Goal: Find contact information: Find contact information

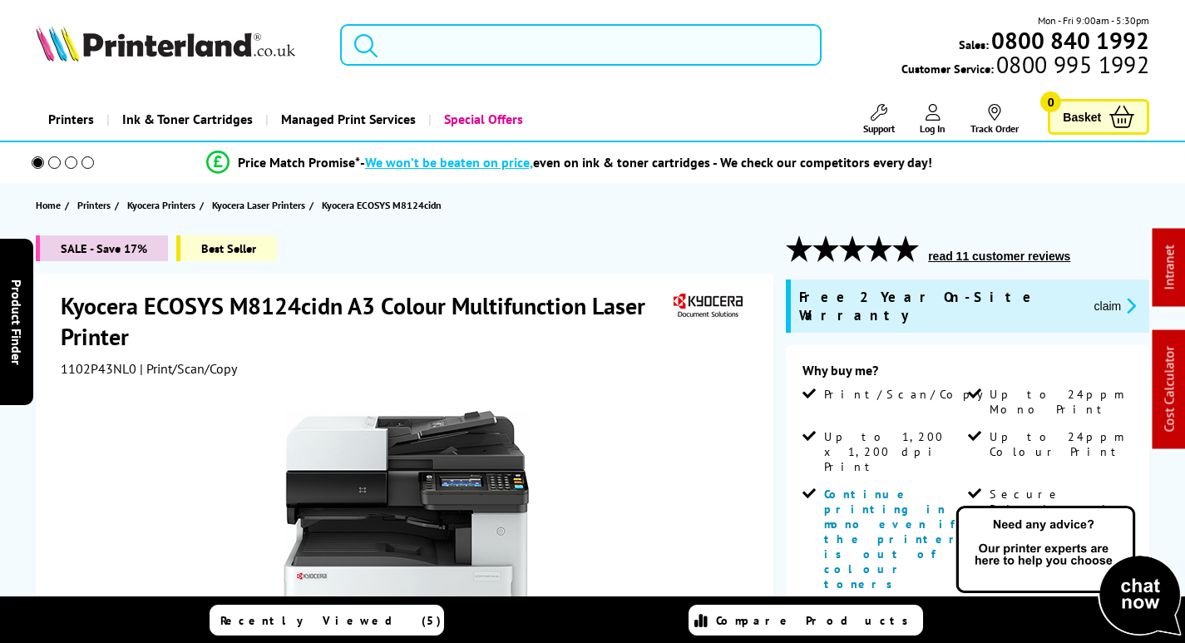
click at [411, 40] on input "search" at bounding box center [581, 45] width 482 height 42
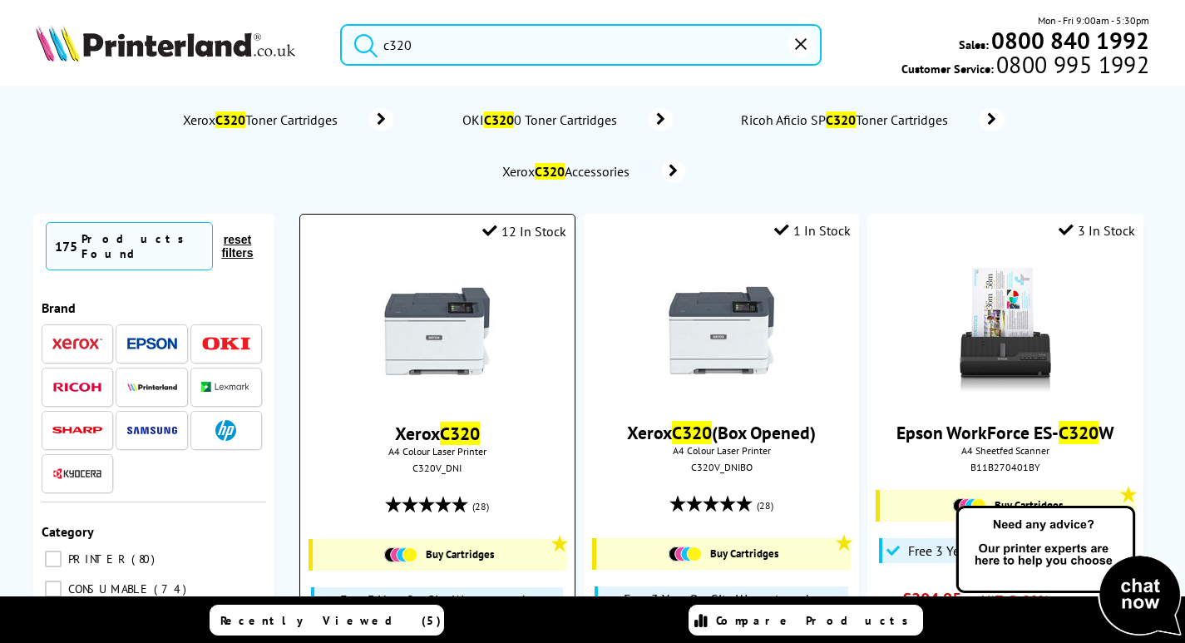
type input "c320"
click at [408, 335] on img at bounding box center [437, 331] width 125 height 125
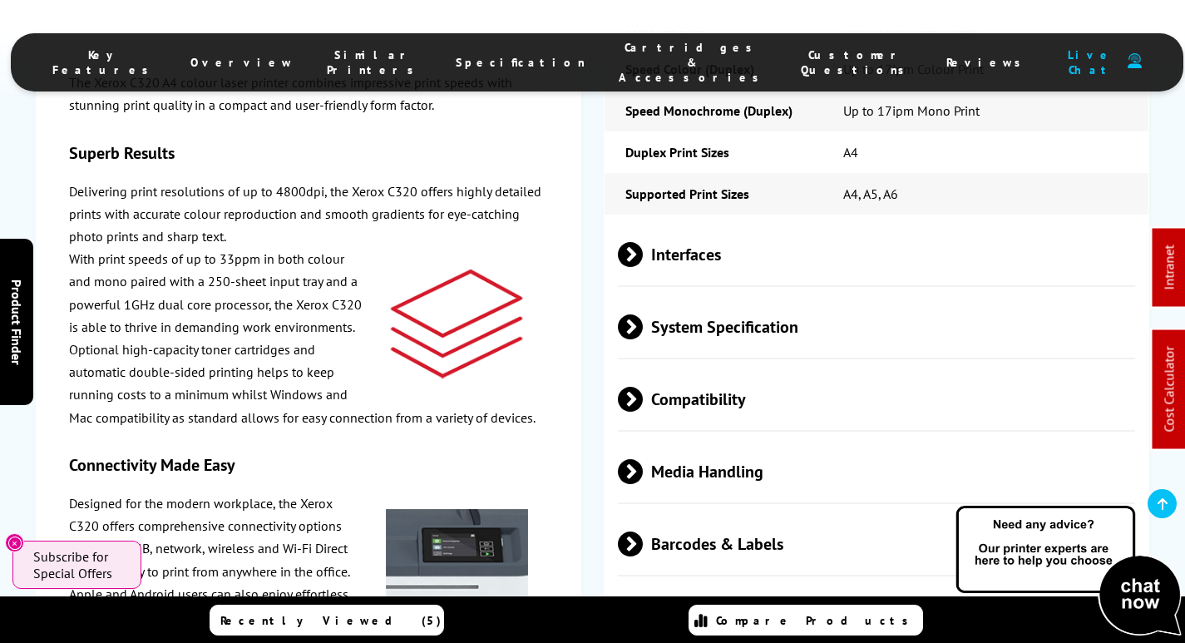
scroll to position [4574, 0]
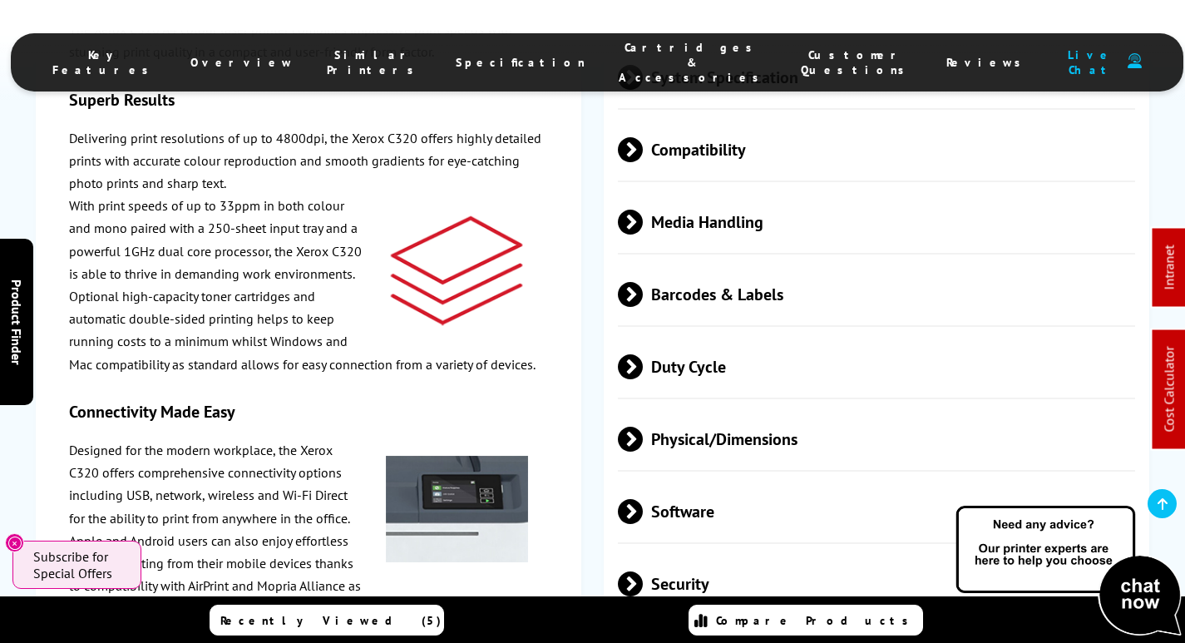
click at [763, 408] on span "Physical/Dimensions" at bounding box center [876, 439] width 517 height 62
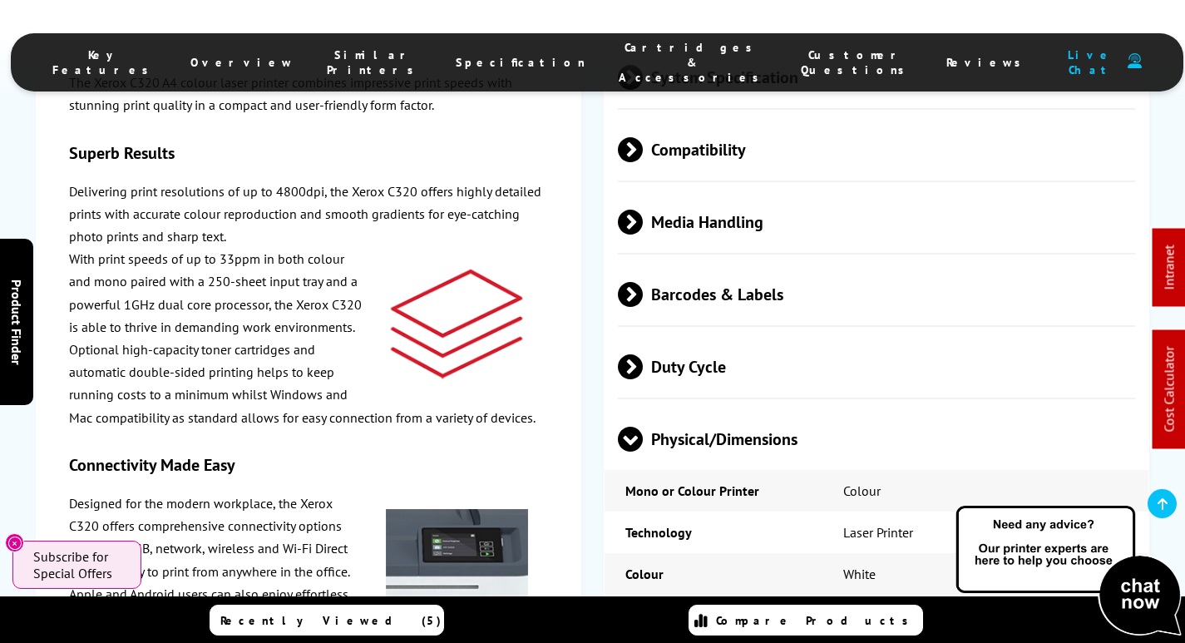
click at [754, 408] on span "Physical/Dimensions" at bounding box center [876, 439] width 517 height 62
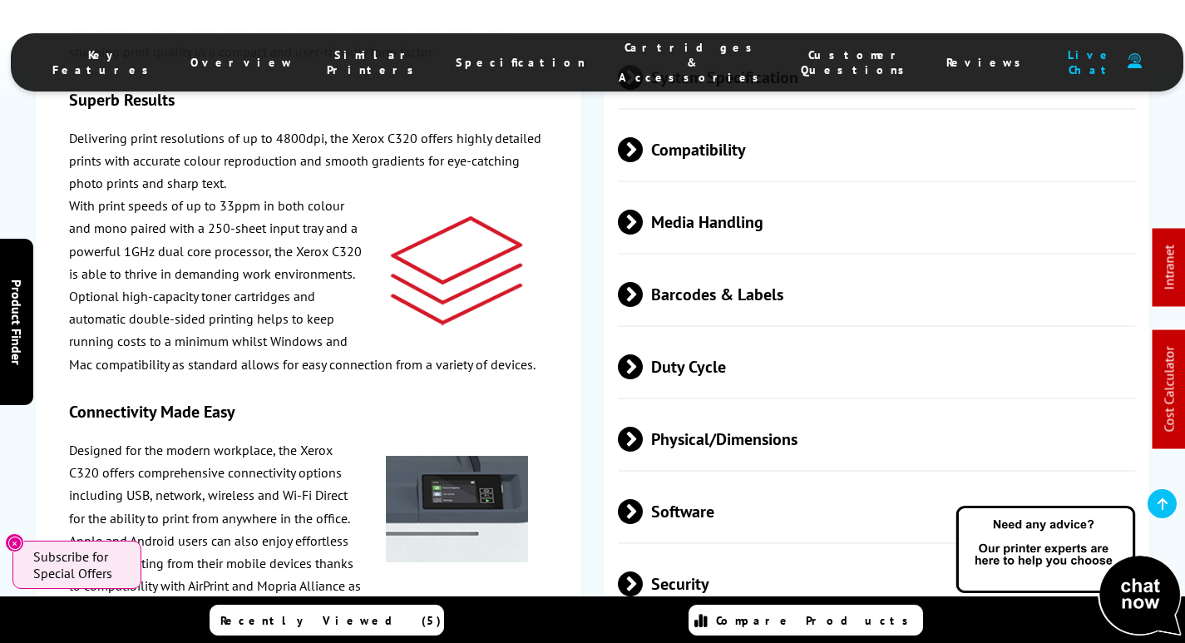
scroll to position [0, 0]
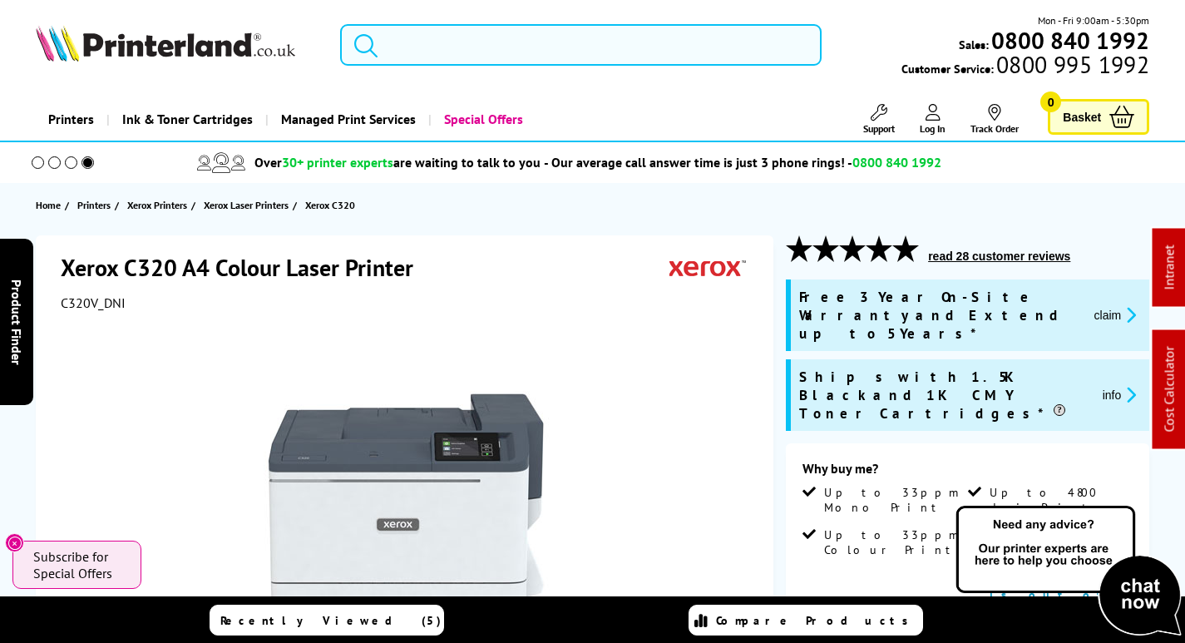
click at [486, 39] on input "search" at bounding box center [581, 45] width 482 height 42
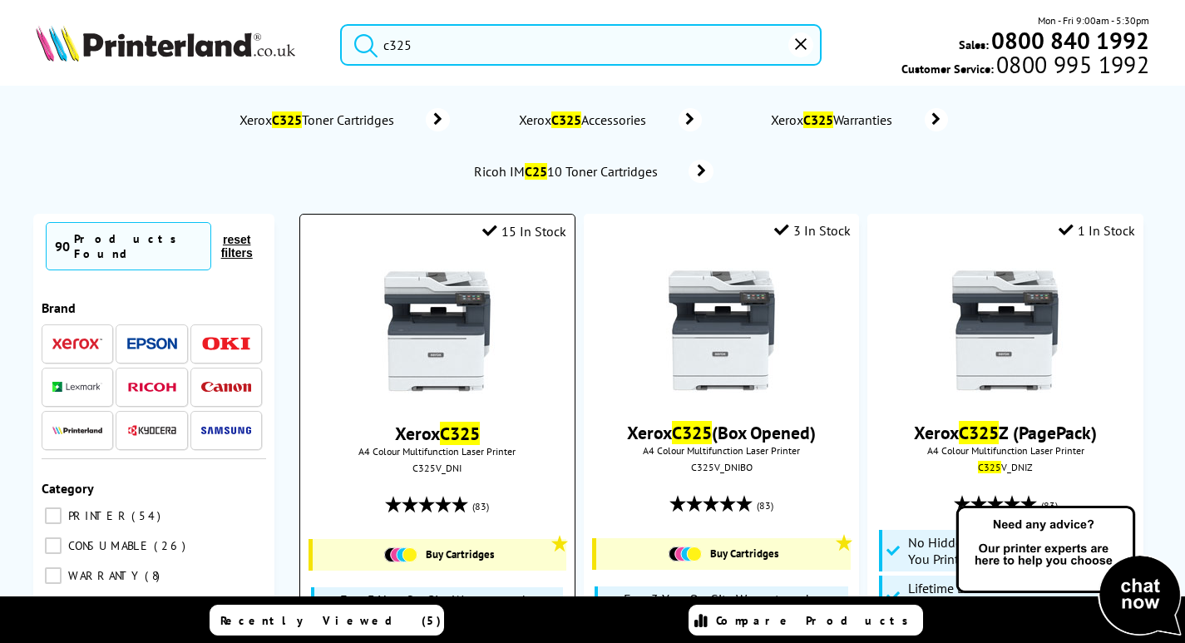
type input "c325"
click at [431, 325] on img at bounding box center [437, 331] width 125 height 125
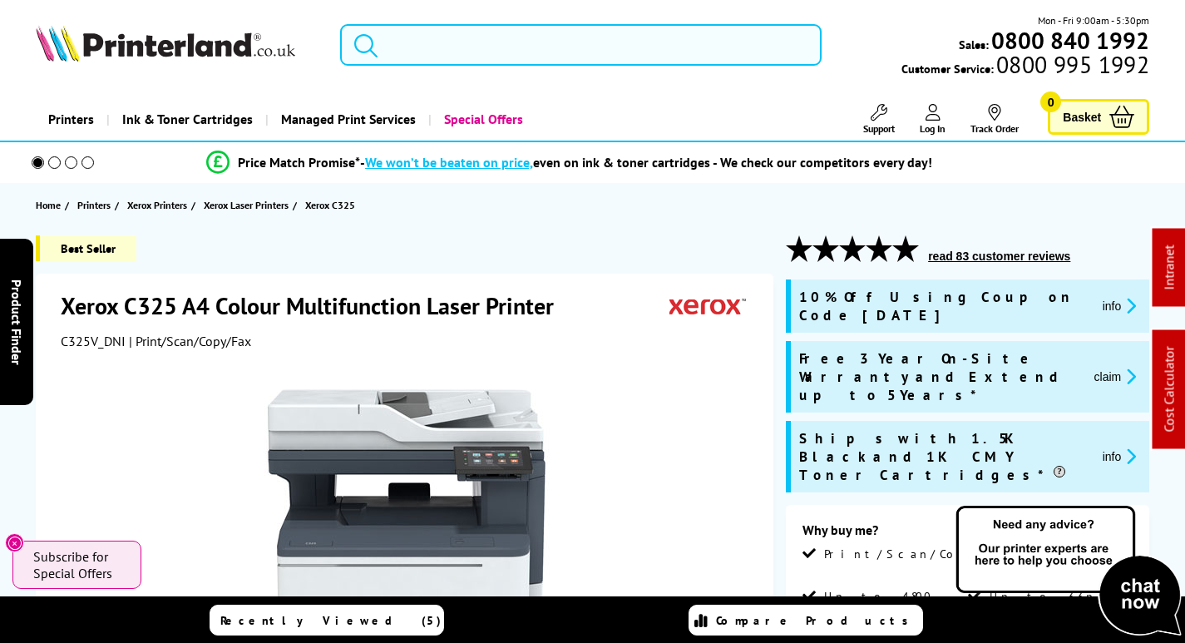
click at [534, 46] on input "search" at bounding box center [581, 45] width 482 height 42
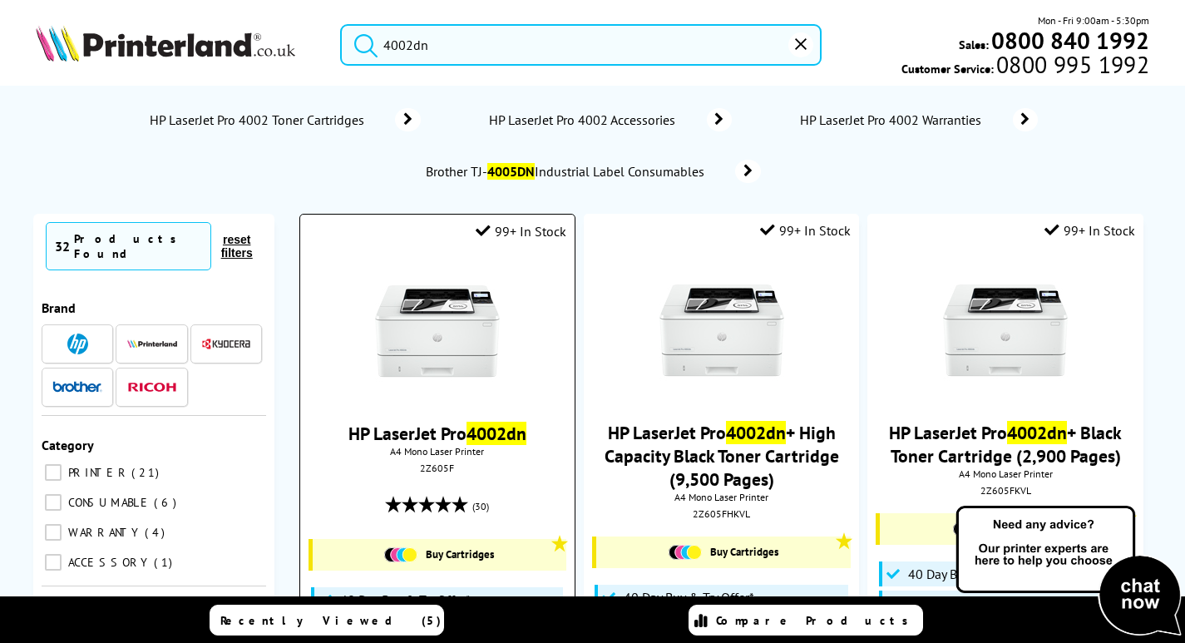
type input "4002dn"
click at [440, 324] on img at bounding box center [437, 331] width 125 height 125
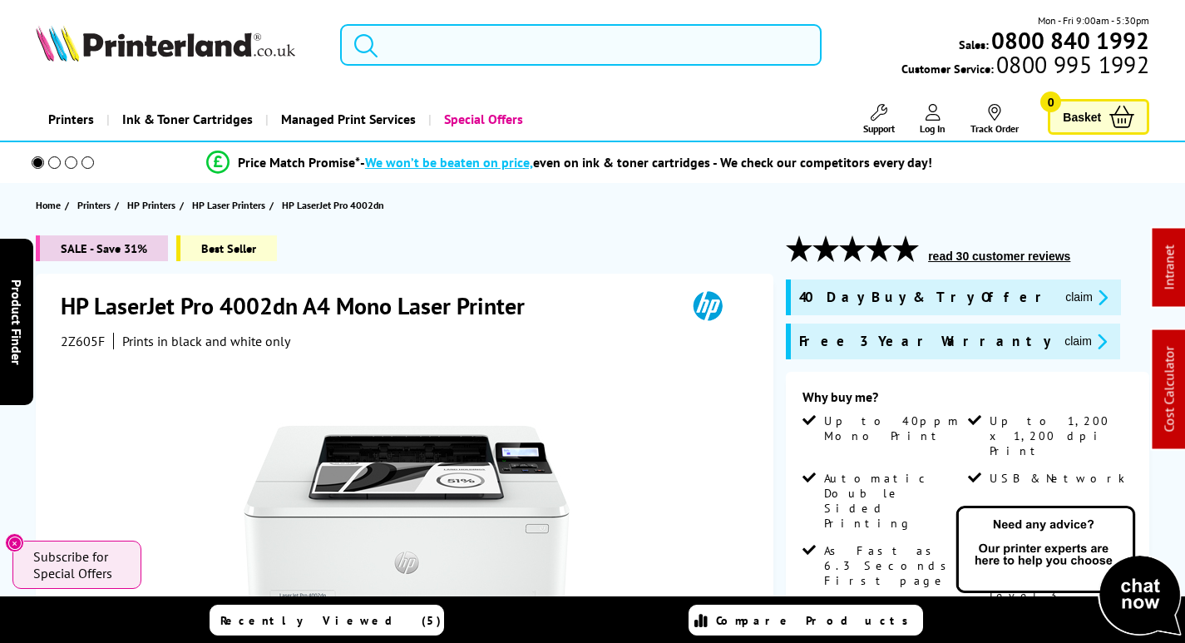
click at [496, 25] on input "search" at bounding box center [581, 45] width 482 height 42
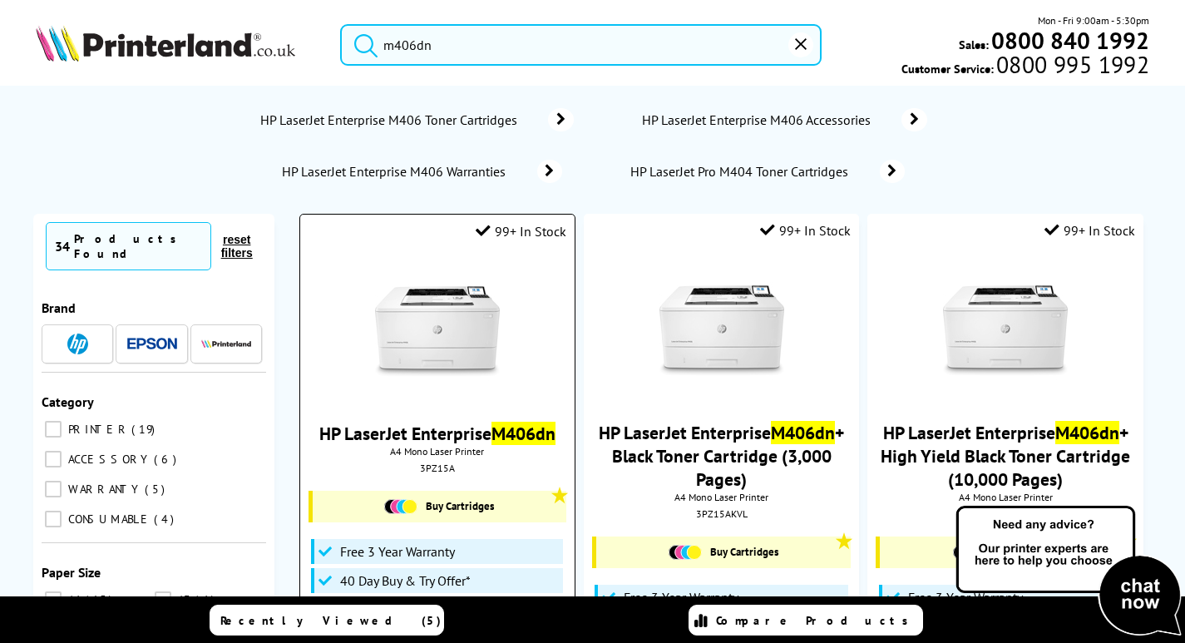
type input "m406dn"
click at [428, 338] on img at bounding box center [437, 331] width 125 height 125
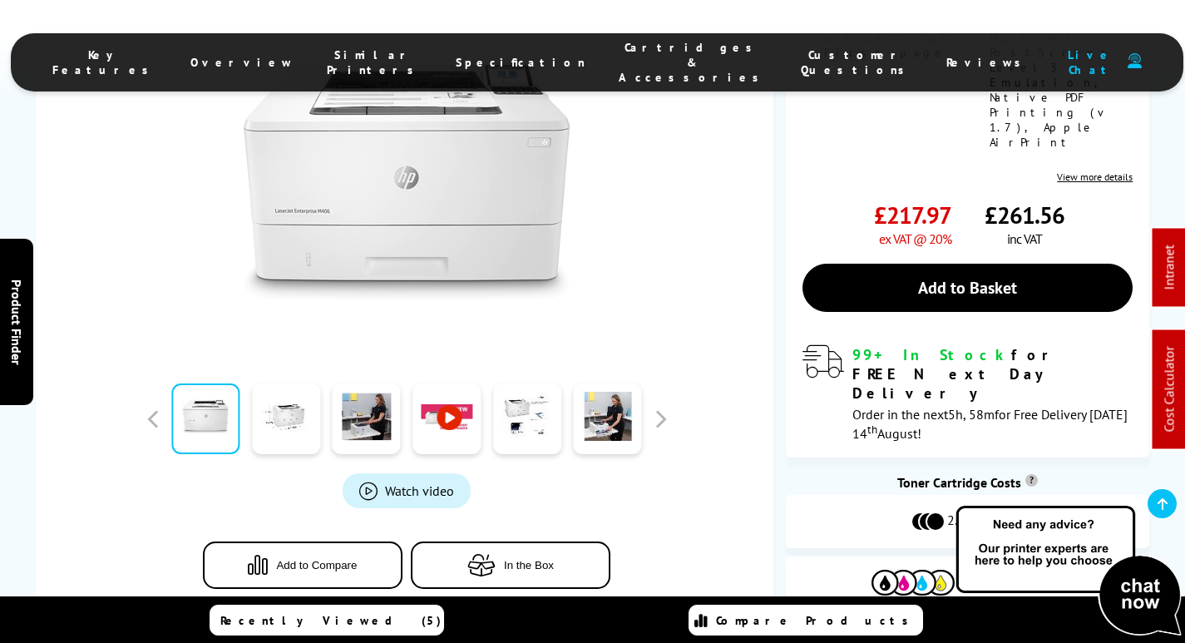
click at [619, 62] on li "Cartridges & Accessories" at bounding box center [693, 62] width 182 height 45
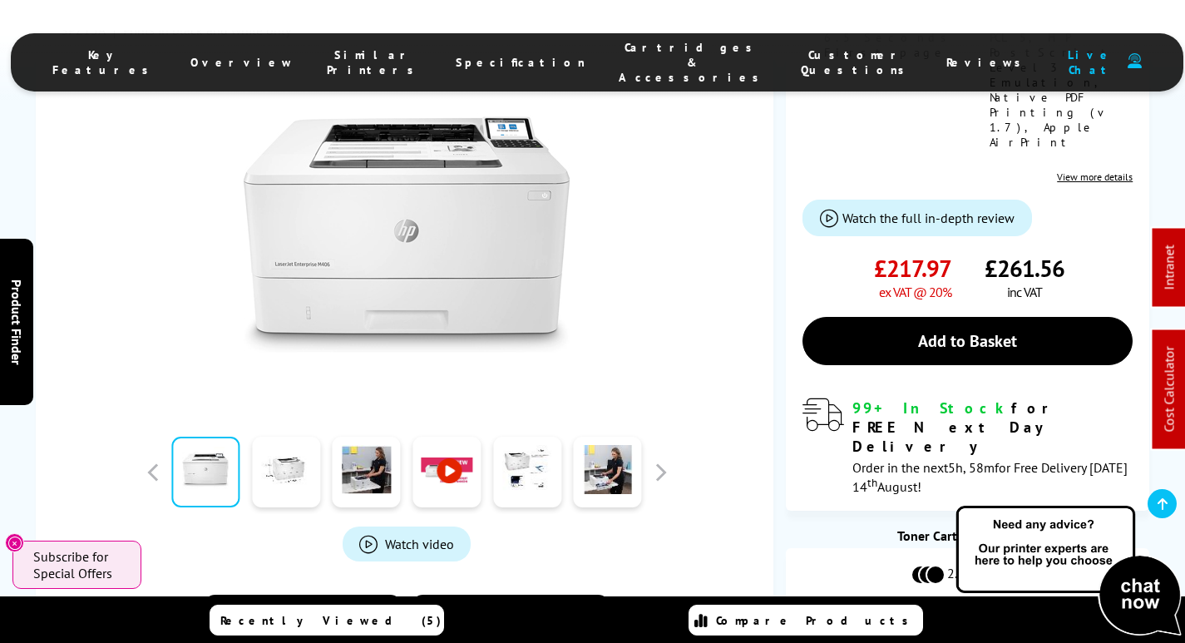
click at [630, 55] on span "Cartridges & Accessories" at bounding box center [693, 62] width 149 height 45
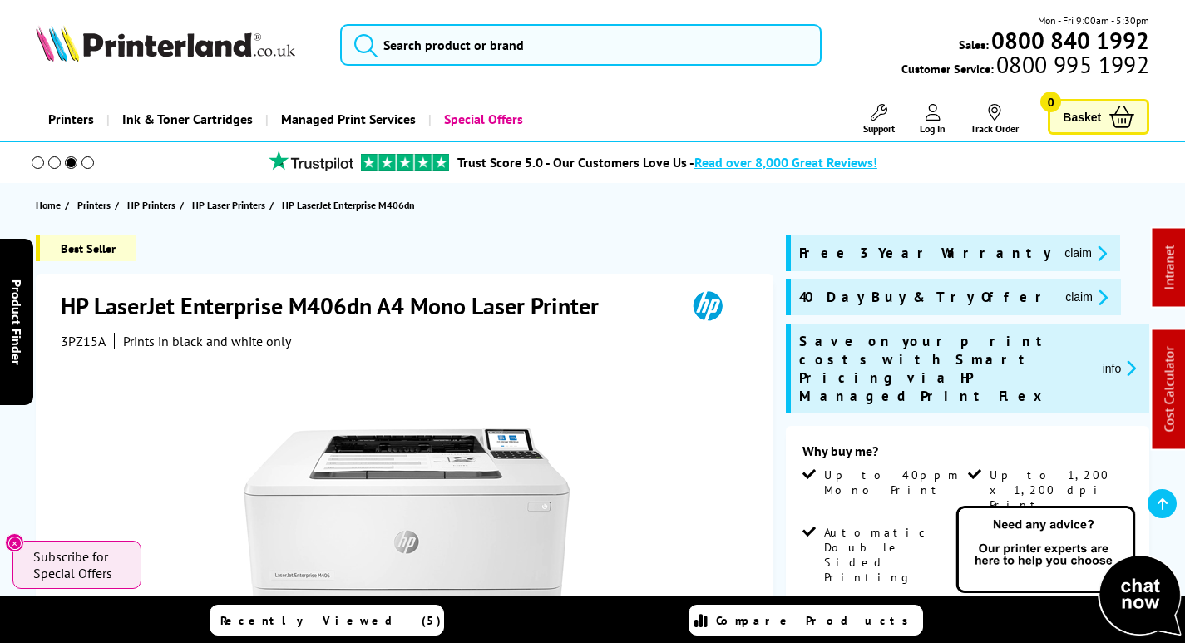
scroll to position [333, 0]
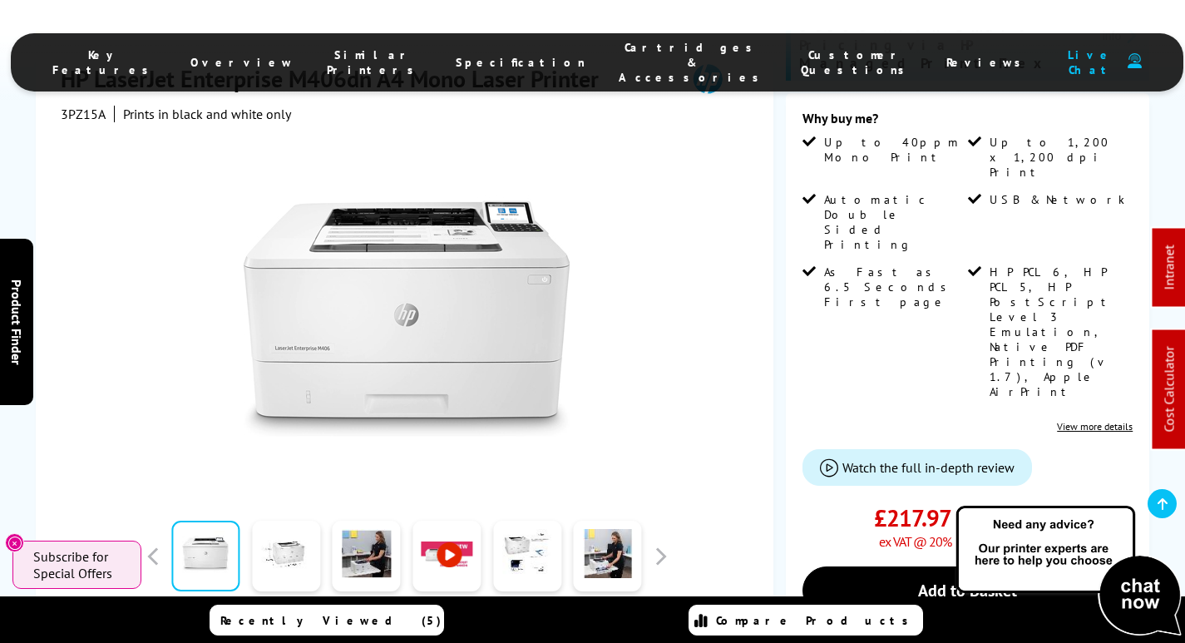
click at [631, 55] on span "Cartridges & Accessories" at bounding box center [693, 62] width 149 height 45
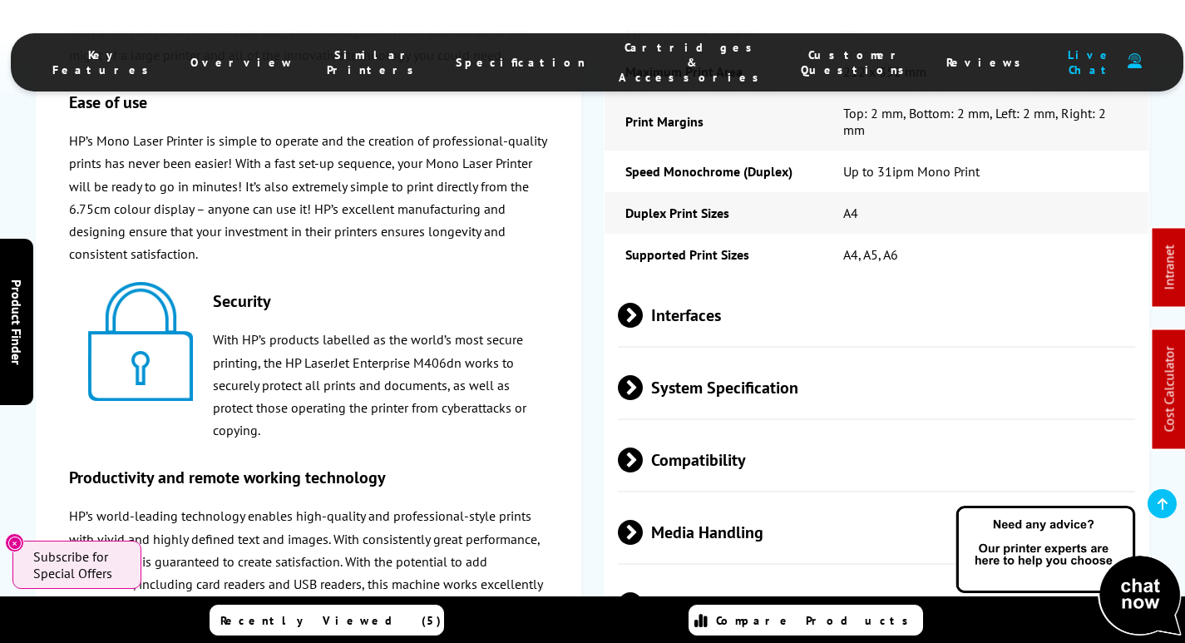
scroll to position [0, 0]
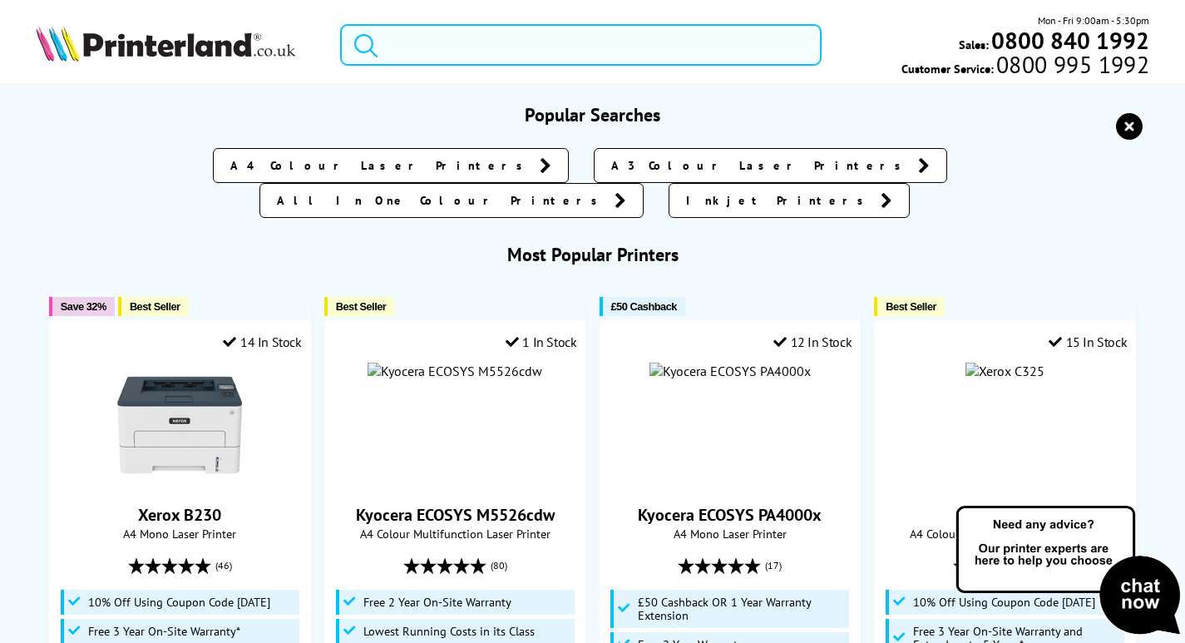
click at [509, 47] on input "search" at bounding box center [581, 45] width 482 height 42
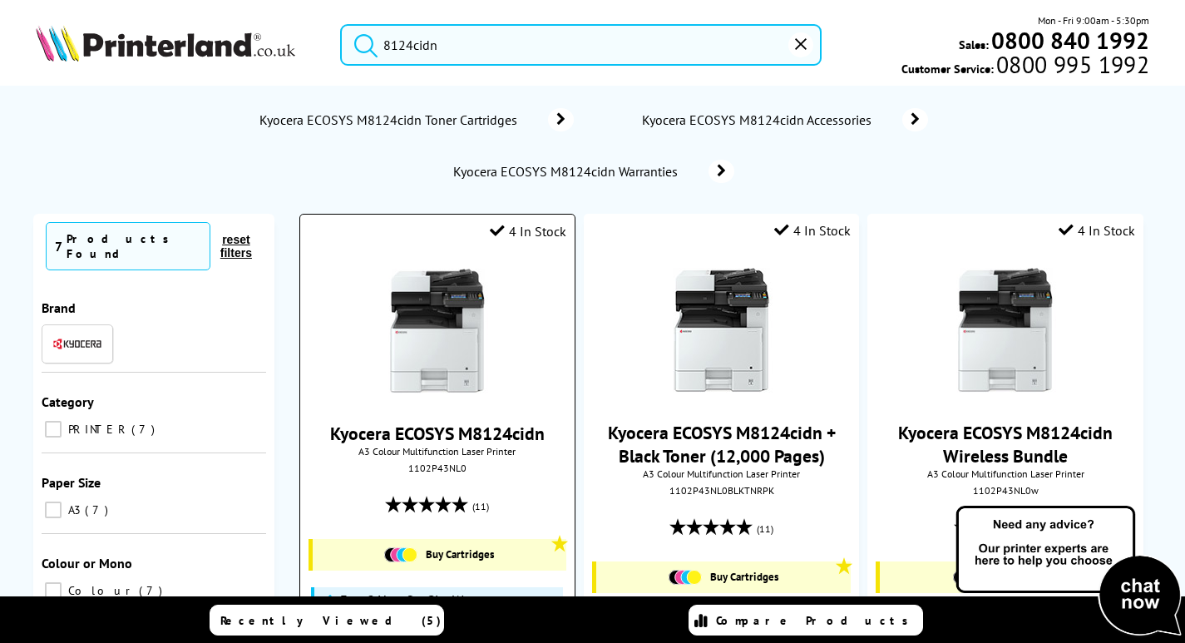
type input "8124cidn"
click at [446, 269] on img at bounding box center [437, 331] width 125 height 125
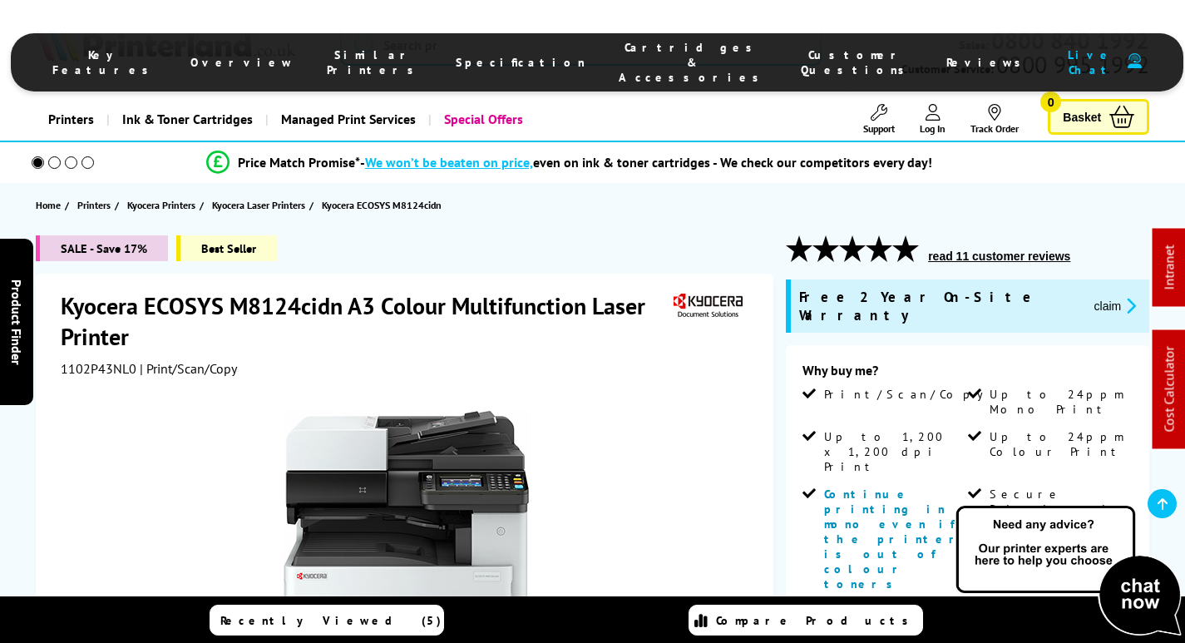
click at [634, 52] on span "Cartridges & Accessories" at bounding box center [693, 62] width 149 height 45
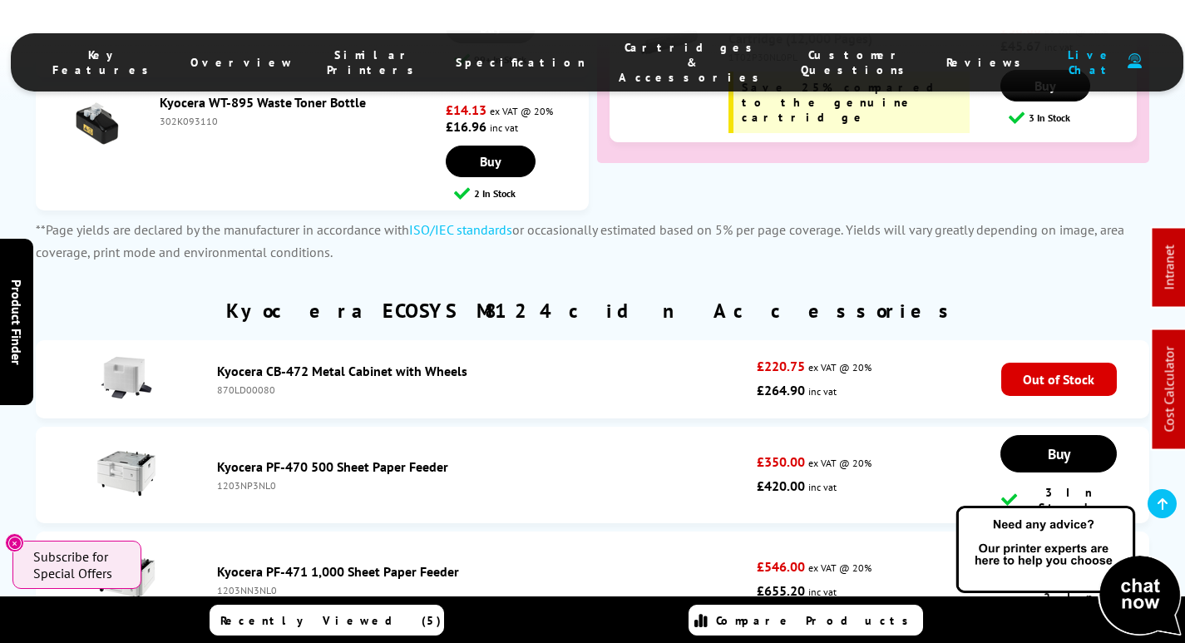
scroll to position [6371, 0]
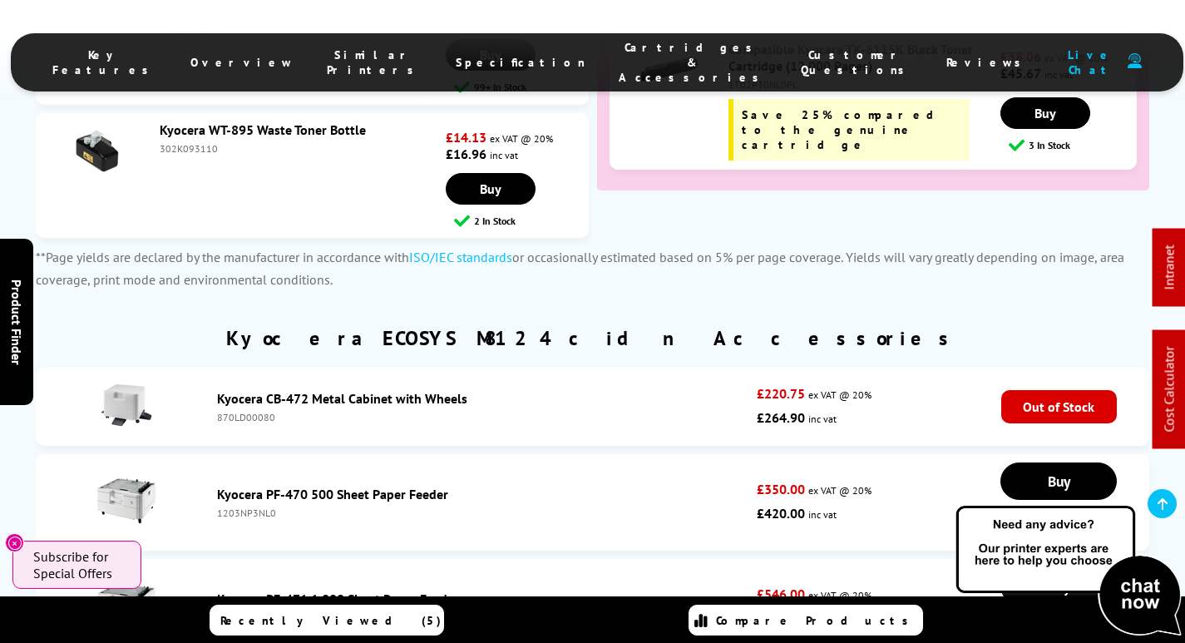
click at [322, 486] on link "Kyocera PF-470 500 Sheet Paper Feeder" at bounding box center [332, 494] width 231 height 17
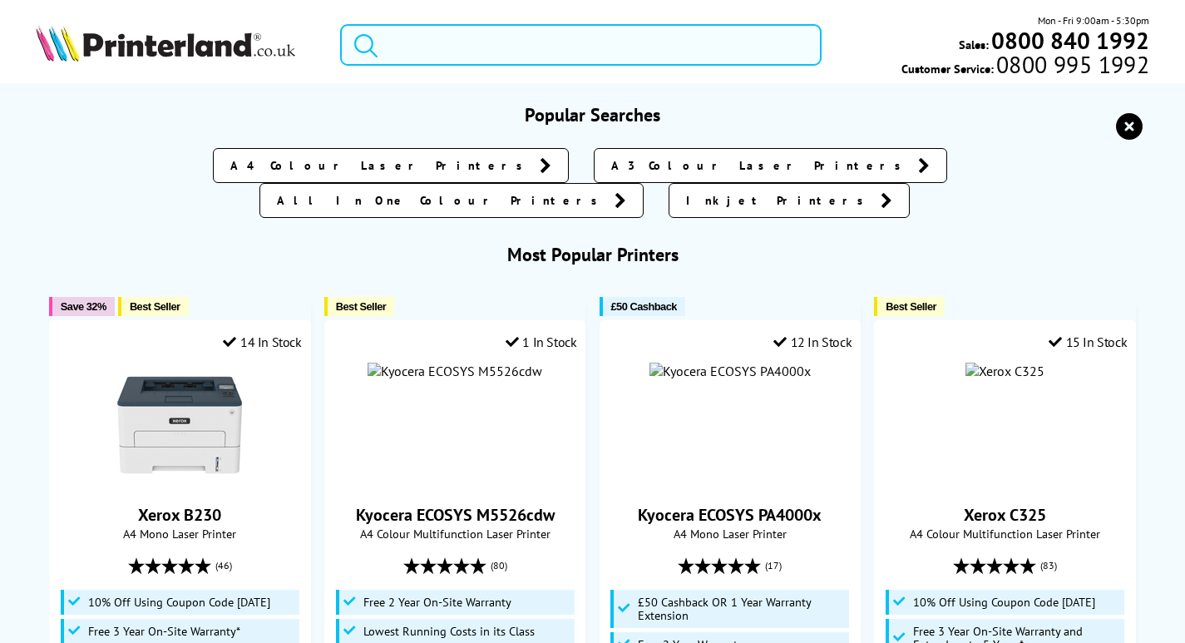
drag, startPoint x: 485, startPoint y: 44, endPoint x: 501, endPoint y: 38, distance: 16.8
click at [487, 44] on input "search" at bounding box center [581, 45] width 482 height 42
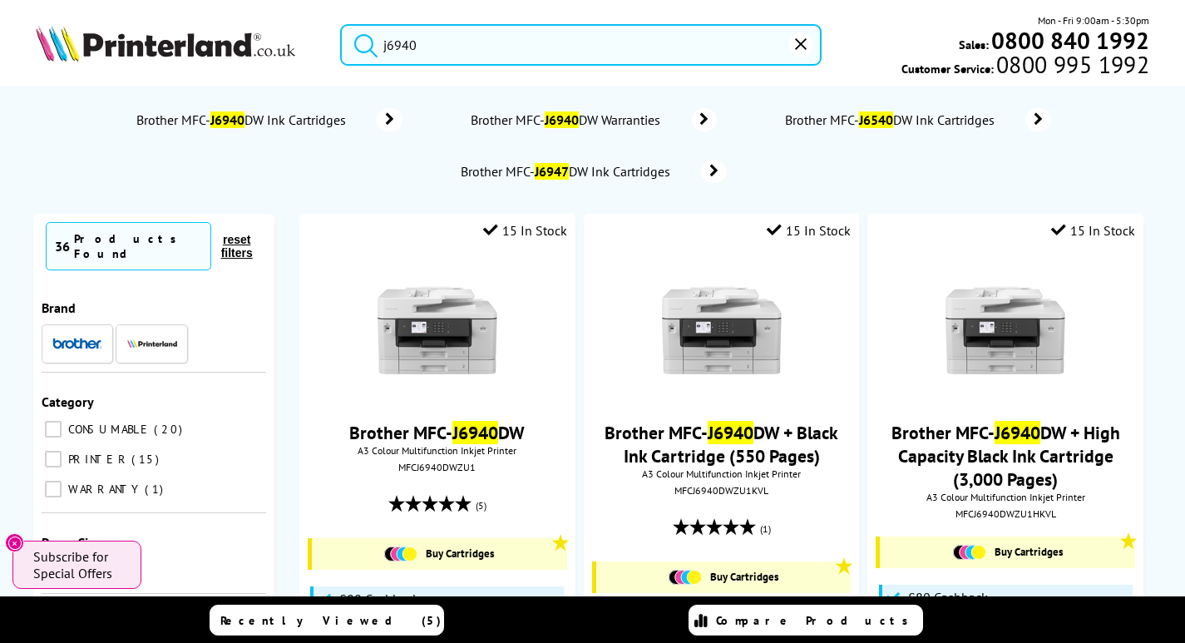
drag, startPoint x: 414, startPoint y: 49, endPoint x: 320, endPoint y: 63, distance: 95.0
click at [312, 64] on div "j6940 Mon - Fri 9:00am - 5:30pm Sales: 0800 840 1992 Customer Service: 0800 995…" at bounding box center [592, 48] width 1185 height 73
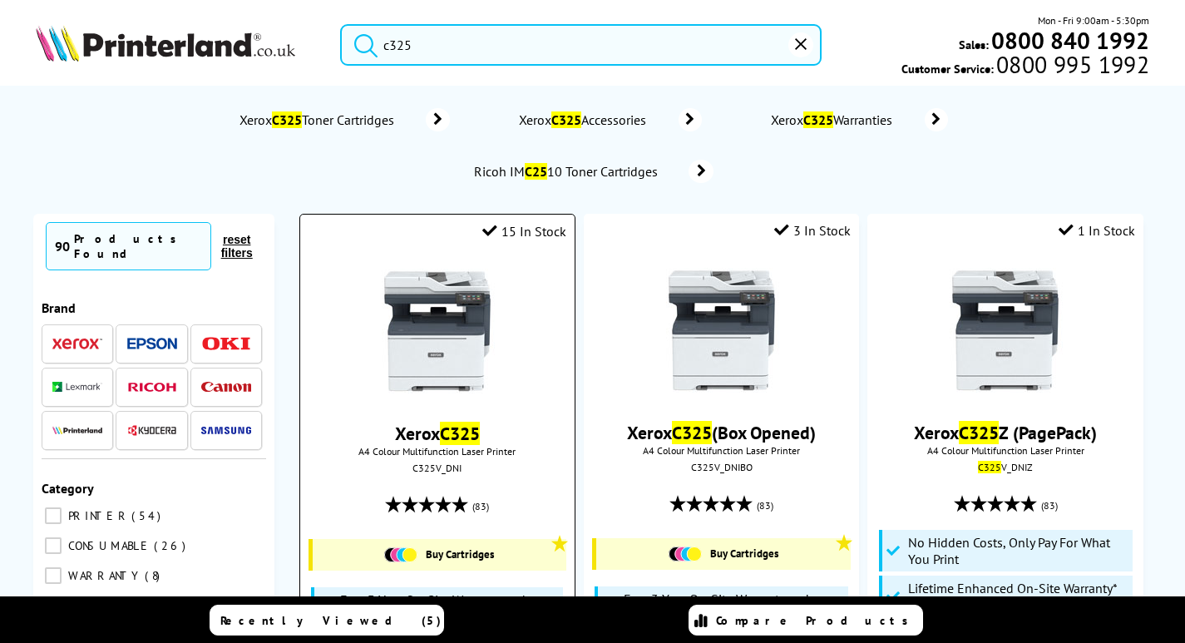
type input "c325"
click at [418, 320] on img at bounding box center [437, 331] width 125 height 125
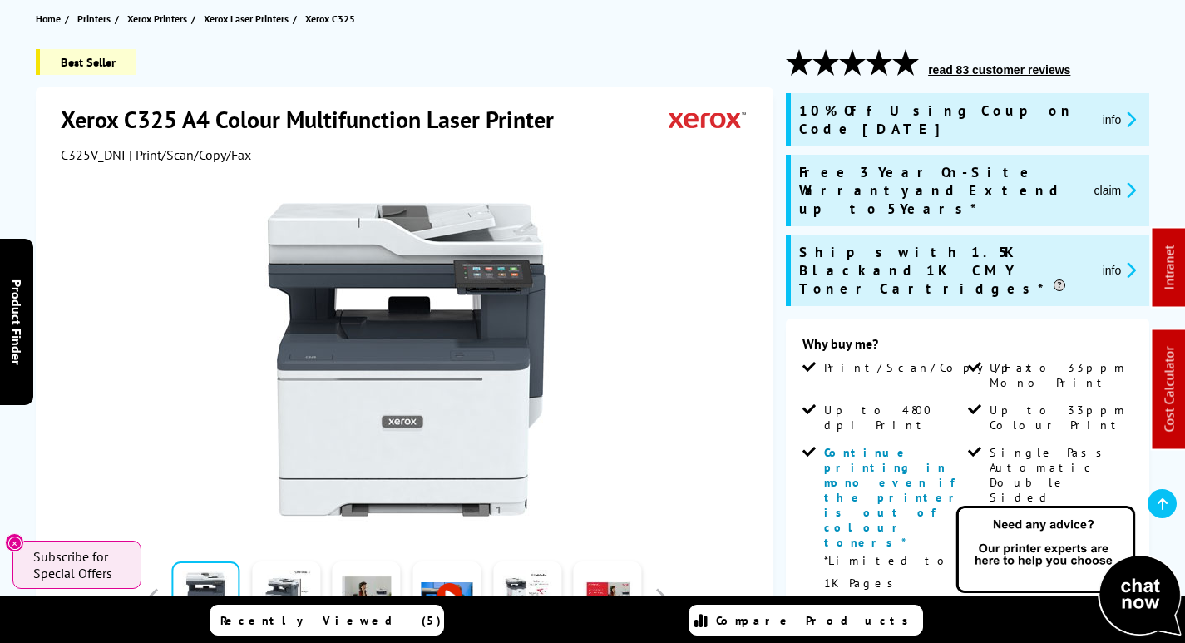
scroll to position [83, 0]
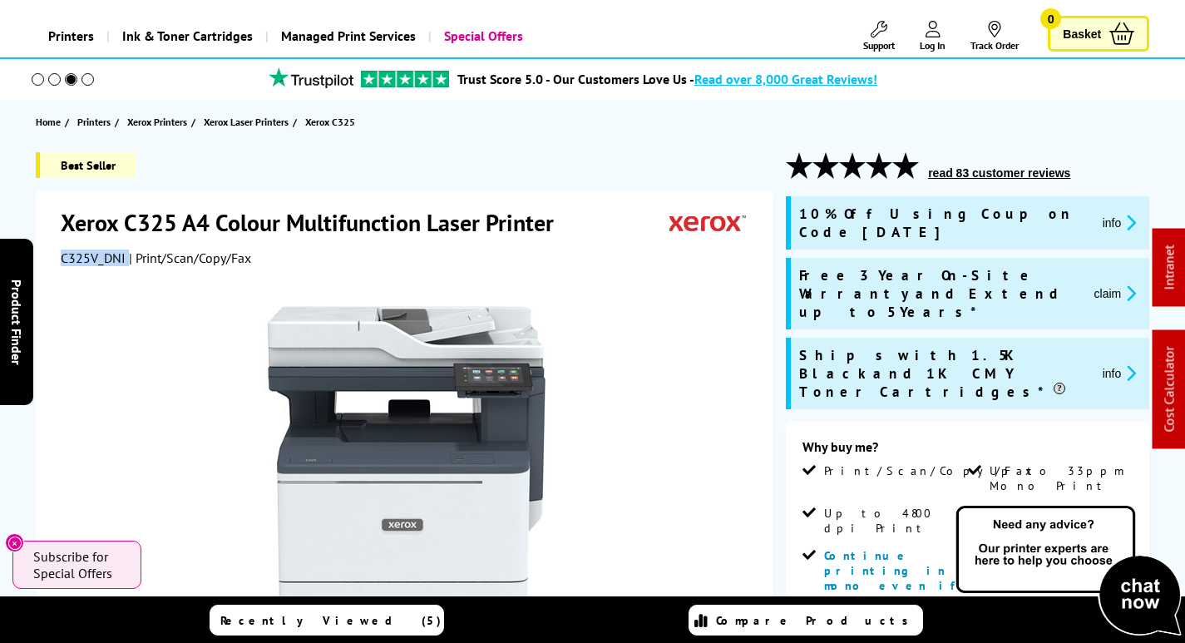
drag, startPoint x: 125, startPoint y: 254, endPoint x: 60, endPoint y: 256, distance: 64.9
click at [61, 256] on div "C325V_DNI | Print/Scan/Copy/Fax" at bounding box center [407, 257] width 692 height 17
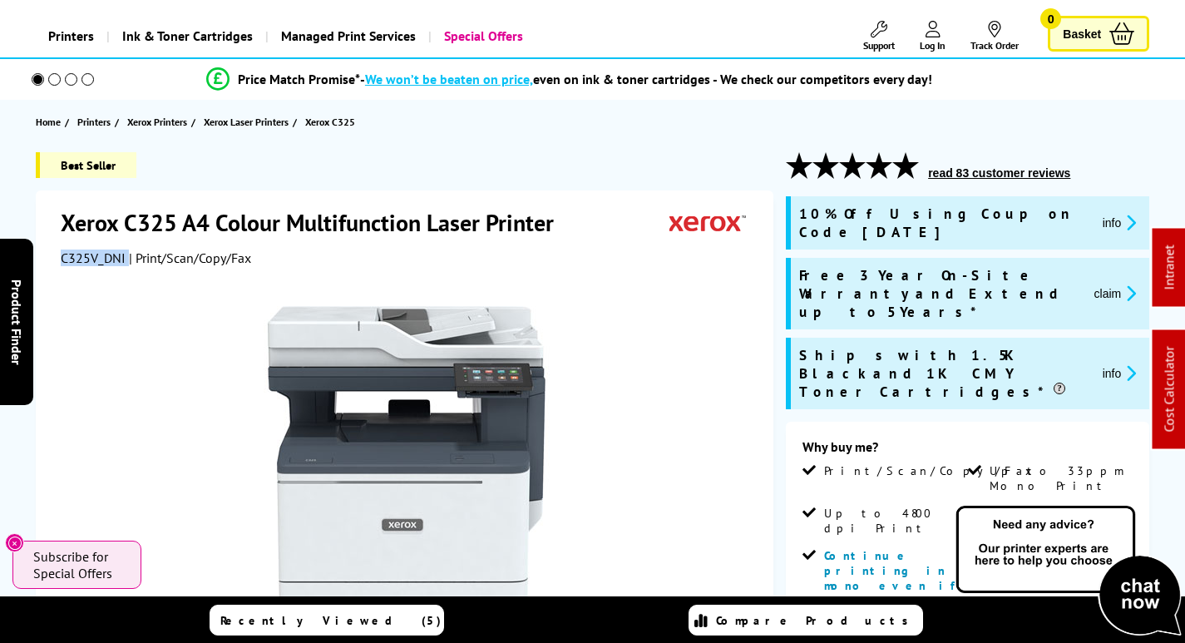
click at [1118, 284] on button "claim" at bounding box center [1115, 293] width 52 height 19
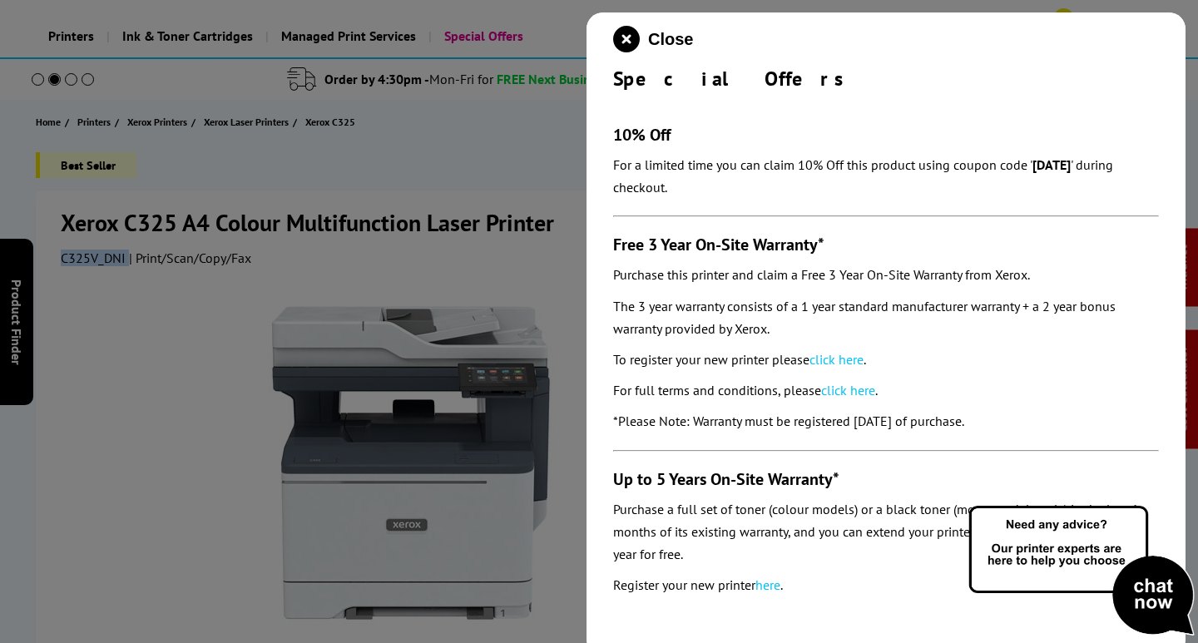
click at [838, 353] on link "click here" at bounding box center [836, 359] width 54 height 17
click at [630, 39] on icon "close modal" at bounding box center [626, 39] width 27 height 27
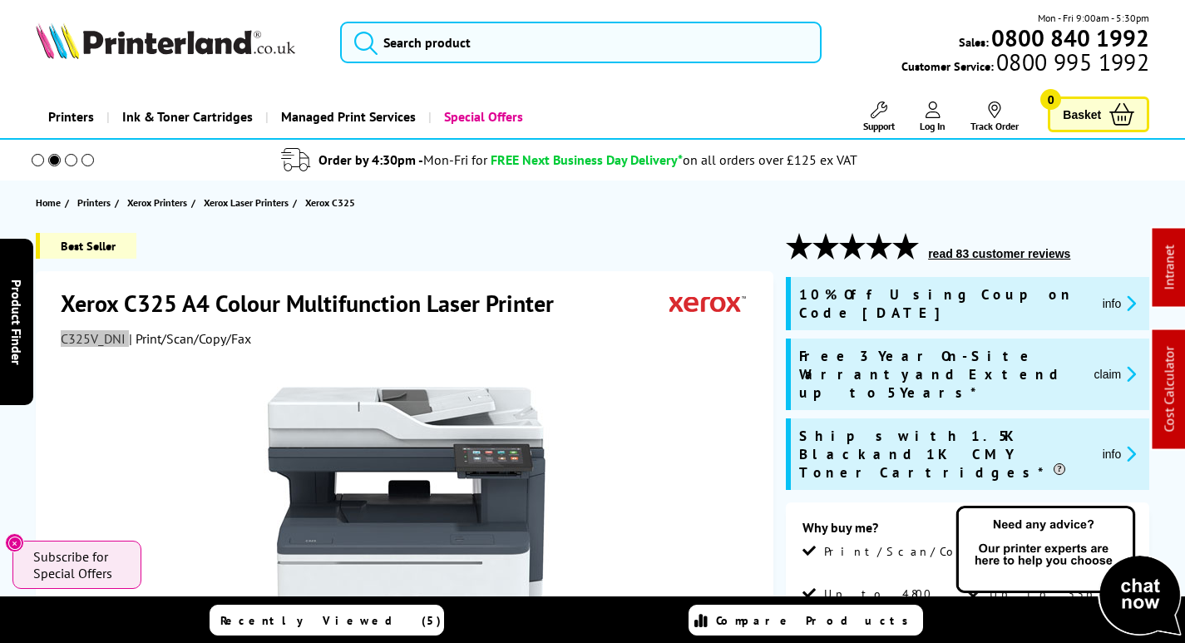
scroll to position [0, 0]
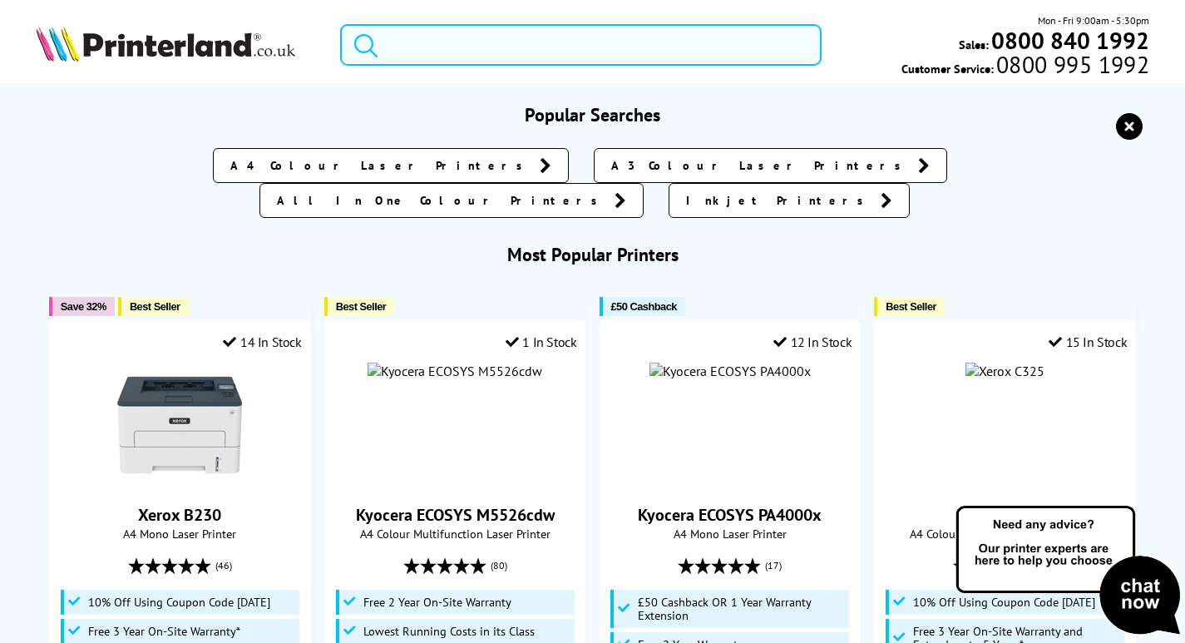
click at [431, 43] on input "search" at bounding box center [581, 45] width 482 height 42
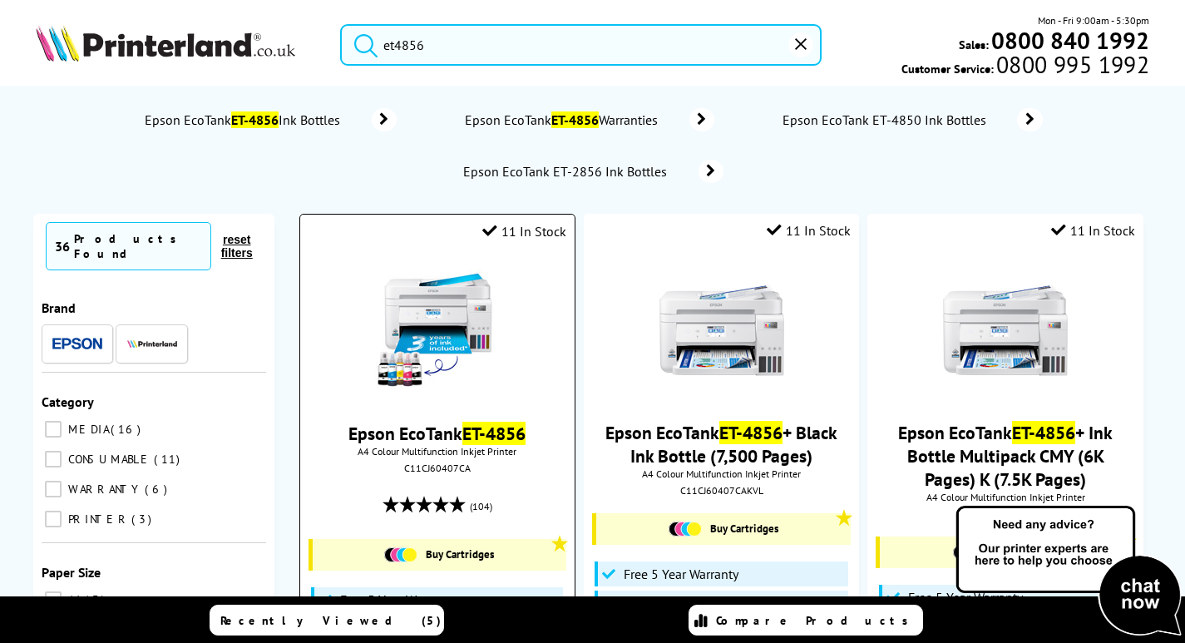
type input "et4856"
click at [438, 309] on img at bounding box center [437, 331] width 125 height 125
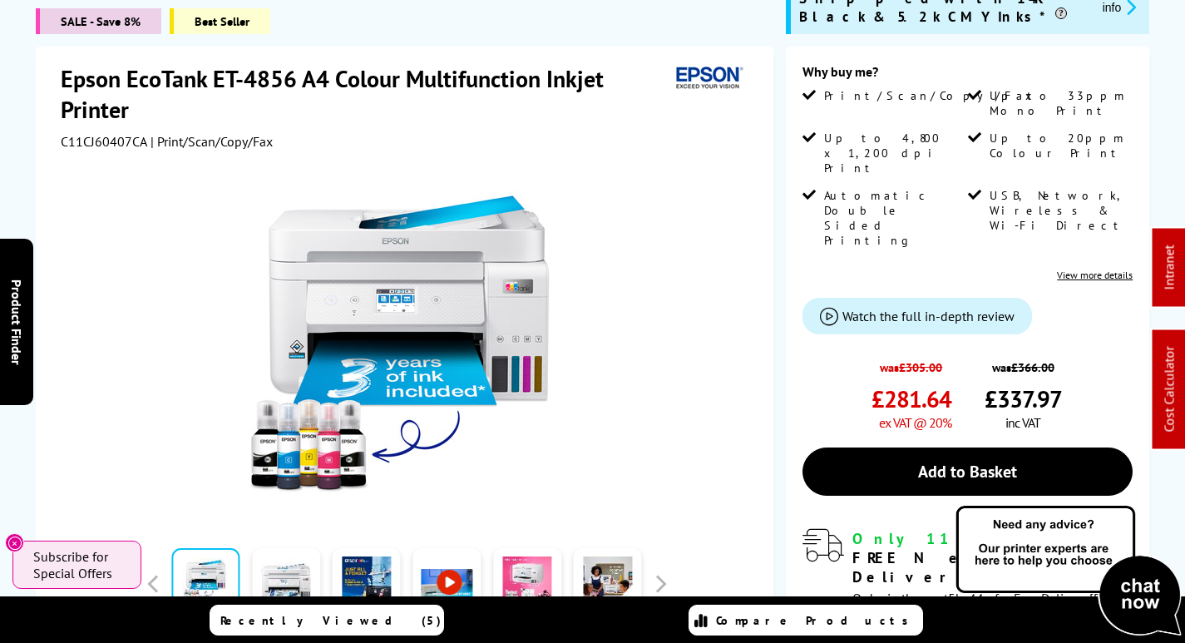
scroll to position [665, 0]
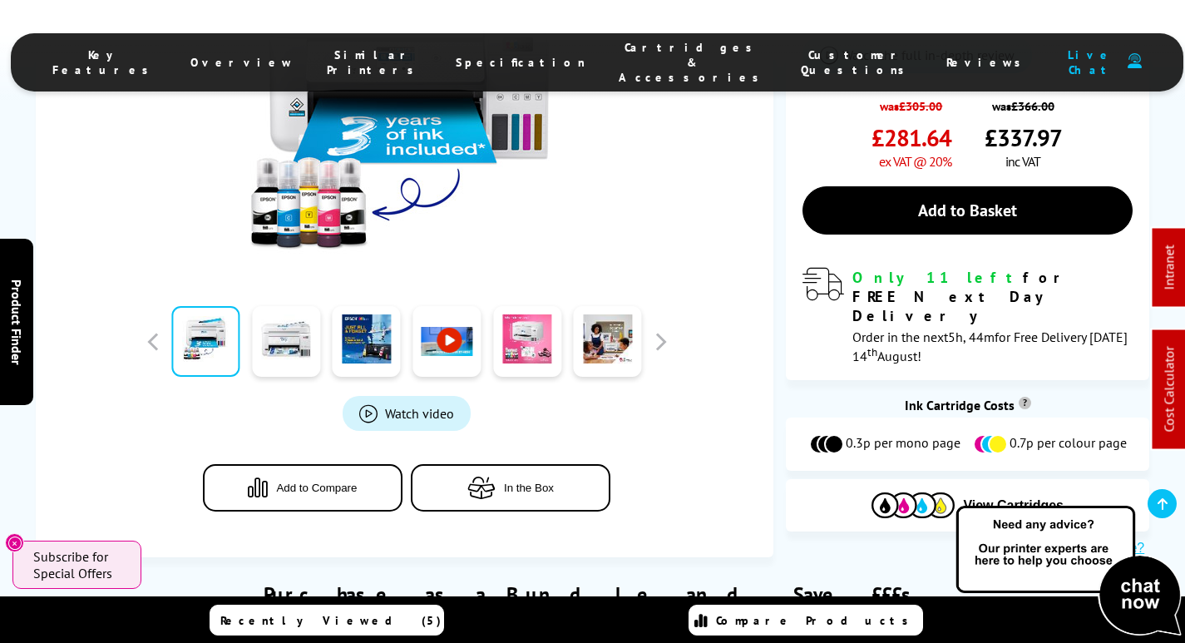
click at [660, 46] on li "Cartridges & Accessories" at bounding box center [693, 62] width 182 height 45
click at [644, 47] on span "Cartridges & Accessories" at bounding box center [693, 62] width 149 height 45
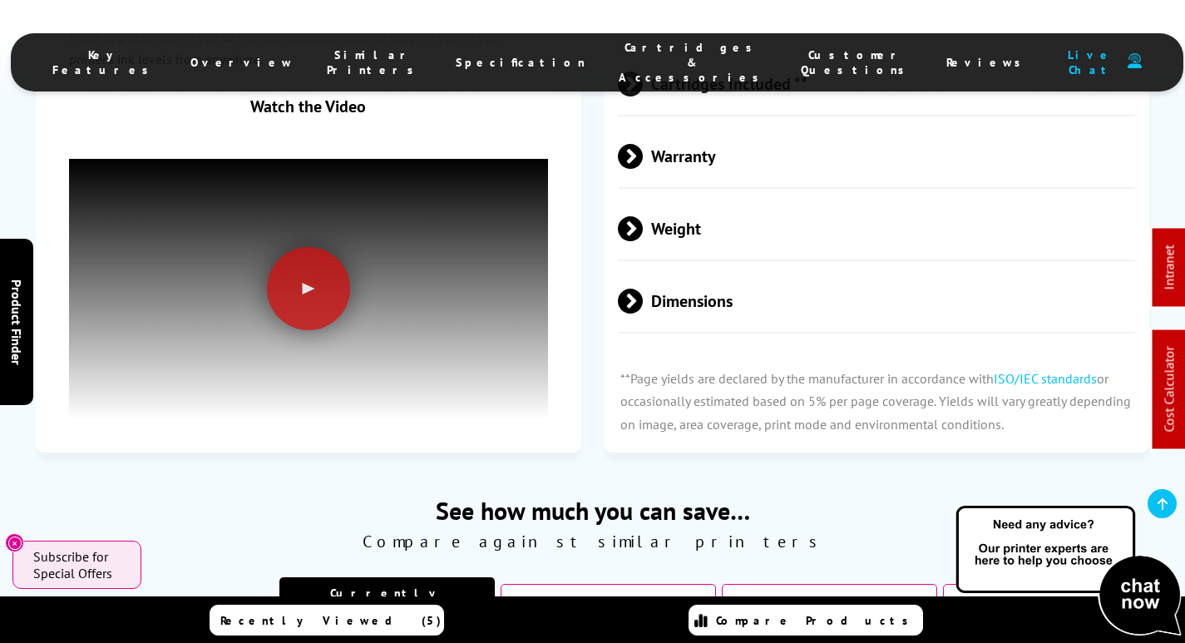
scroll to position [4863, 0]
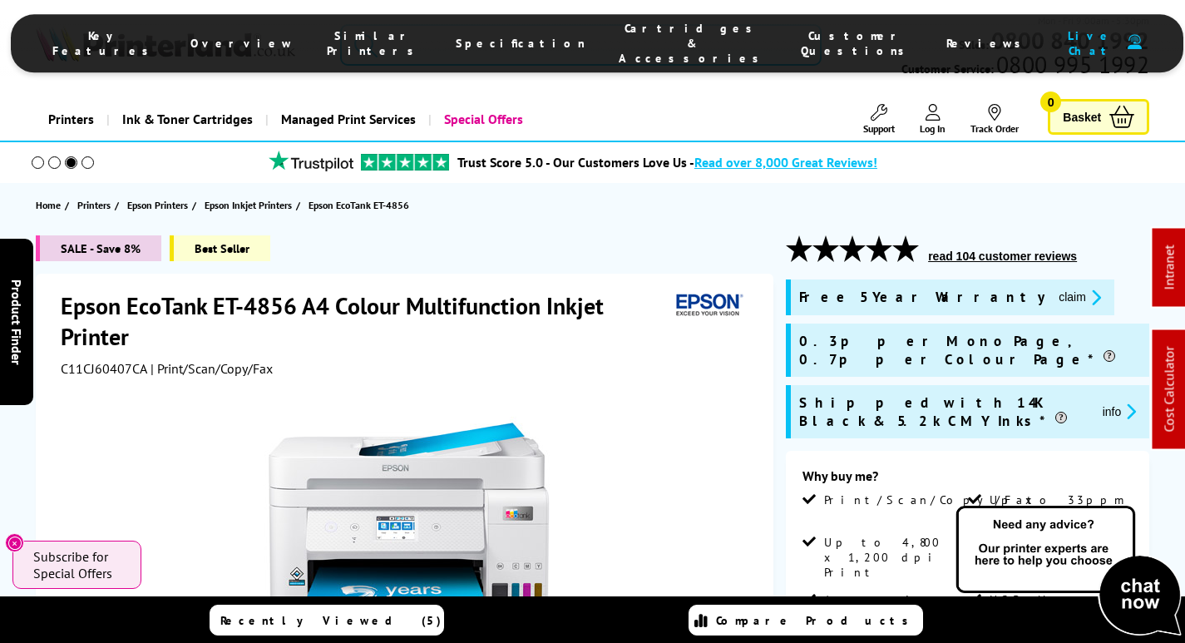
click at [659, 41] on input "search" at bounding box center [581, 45] width 482 height 42
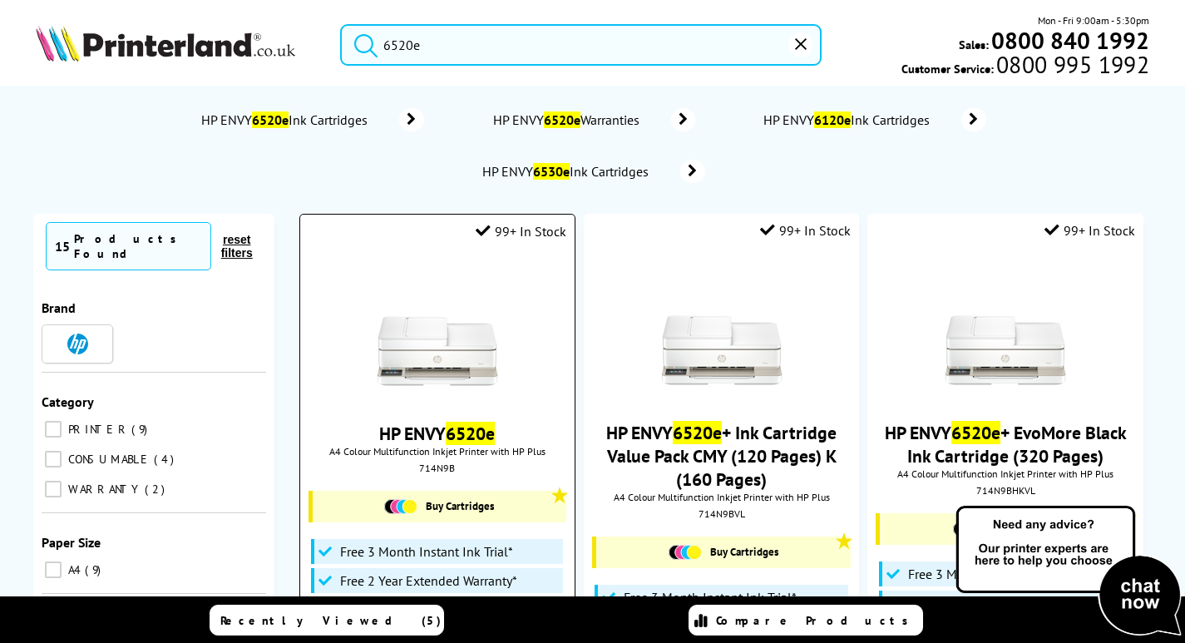
type input "6520e"
click at [477, 341] on img at bounding box center [437, 331] width 125 height 125
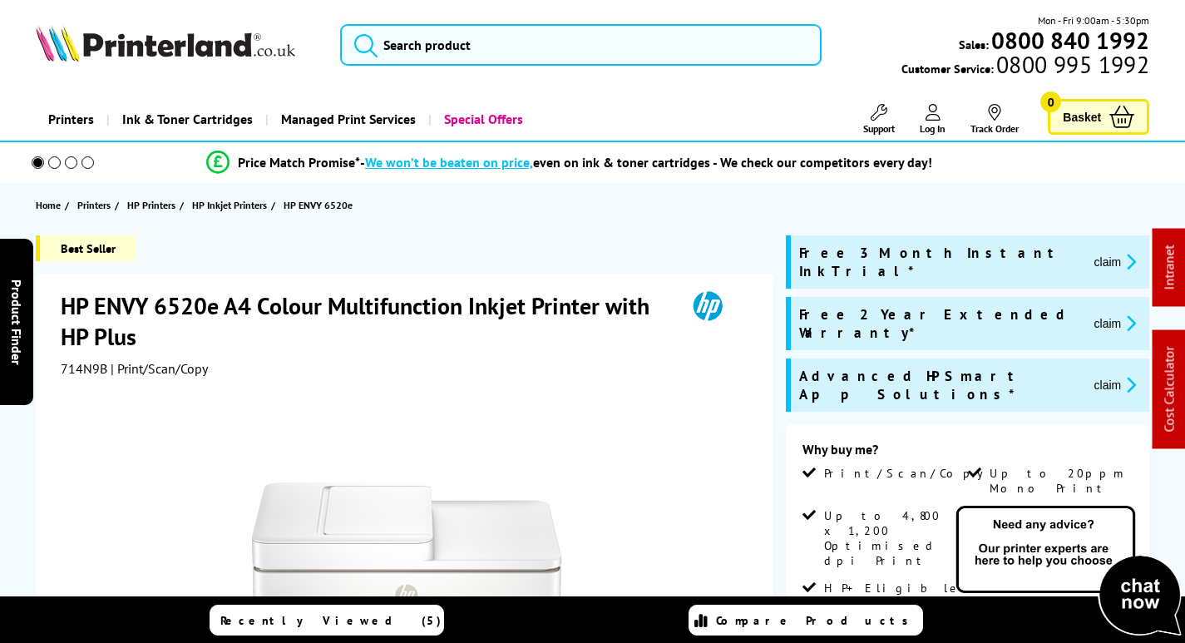
click at [1089, 314] on button "claim" at bounding box center [1115, 323] width 52 height 19
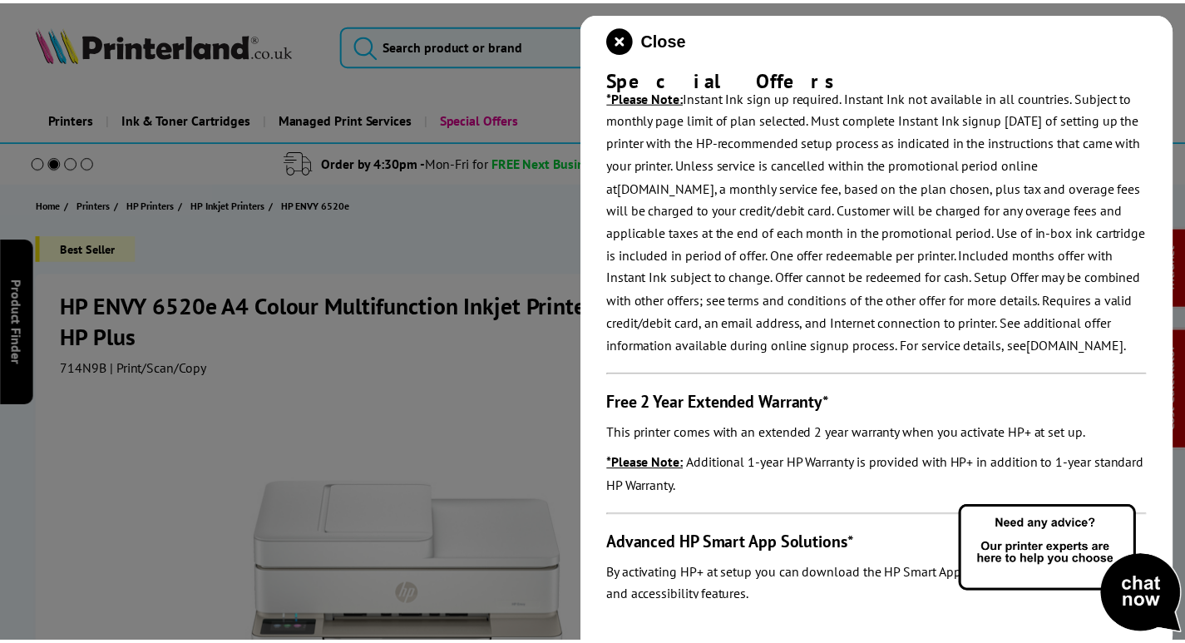
scroll to position [347, 0]
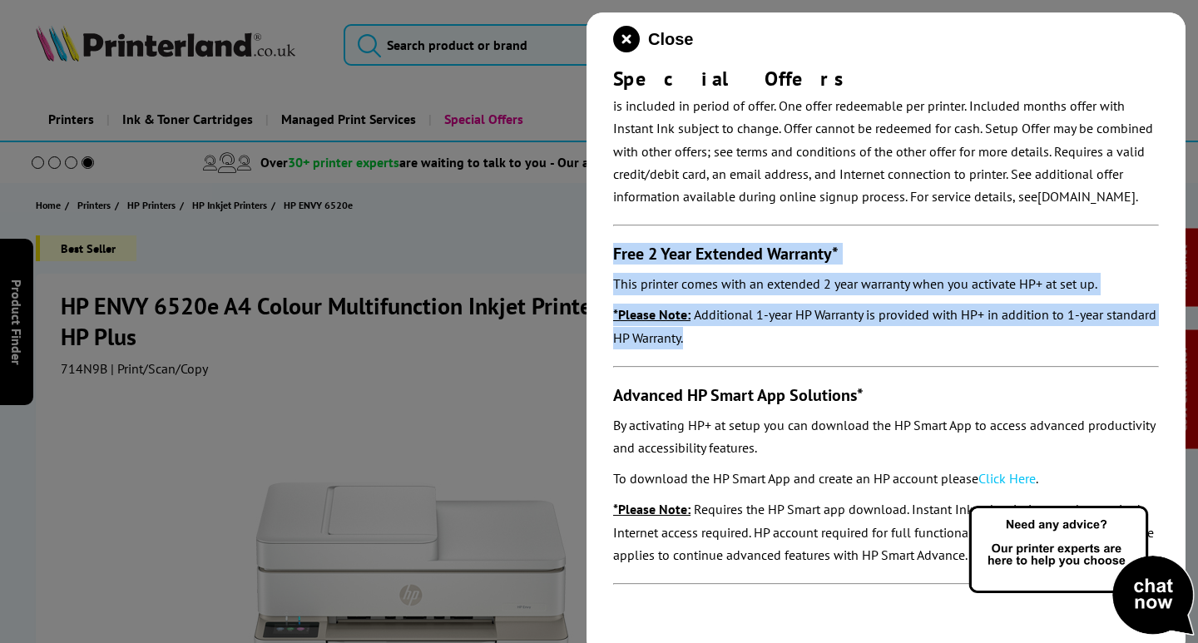
drag, startPoint x: 611, startPoint y: 250, endPoint x: 798, endPoint y: 334, distance: 205.1
click at [798, 334] on div "Close Special Offers Free 3 Month Instant Ink Trial* This printer comes with a …" at bounding box center [885, 333] width 599 height 643
copy section "Free 2 Year Extended Warranty* This printer comes with an extended 2 year warra…"
click at [627, 39] on icon "close modal" at bounding box center [626, 39] width 27 height 27
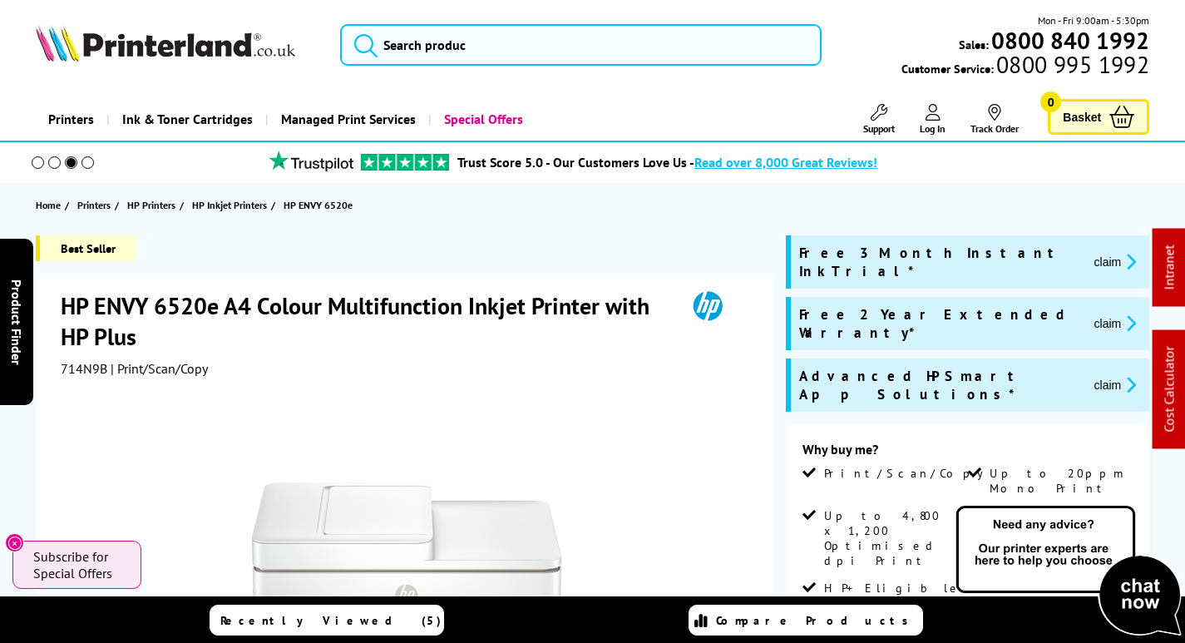
click at [1089, 375] on button "claim" at bounding box center [1115, 384] width 52 height 19
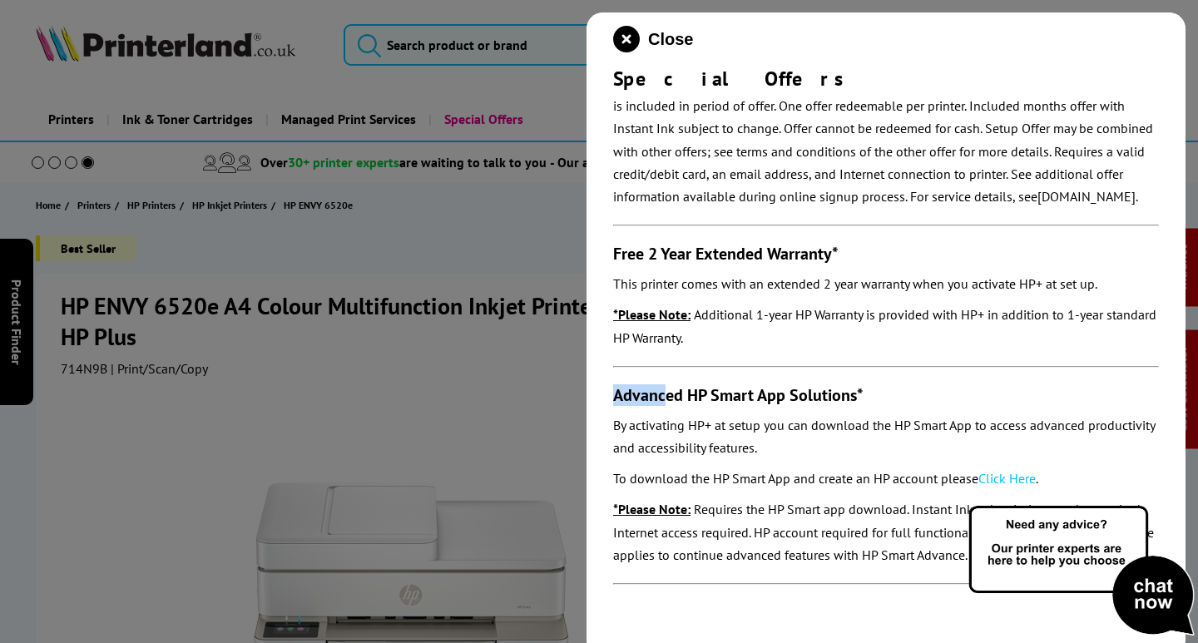
drag, startPoint x: 615, startPoint y: 386, endPoint x: 664, endPoint y: 396, distance: 50.1
click at [664, 396] on h3 "Advanced HP Smart App Solutions*" at bounding box center [886, 395] width 546 height 22
click at [640, 405] on h3 "Advanced HP Smart App Solutions*" at bounding box center [886, 395] width 546 height 22
click at [999, 474] on link "Click Here" at bounding box center [1006, 478] width 57 height 17
click at [630, 40] on icon "close modal" at bounding box center [626, 39] width 27 height 27
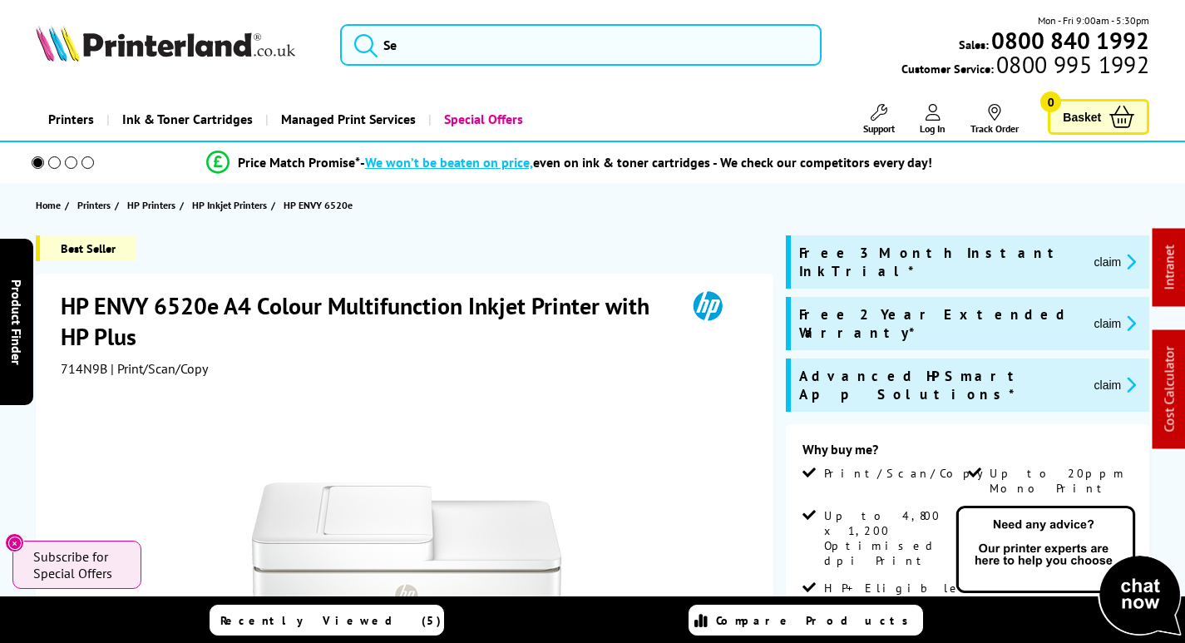
click at [893, 118] on link "Support" at bounding box center [879, 119] width 32 height 31
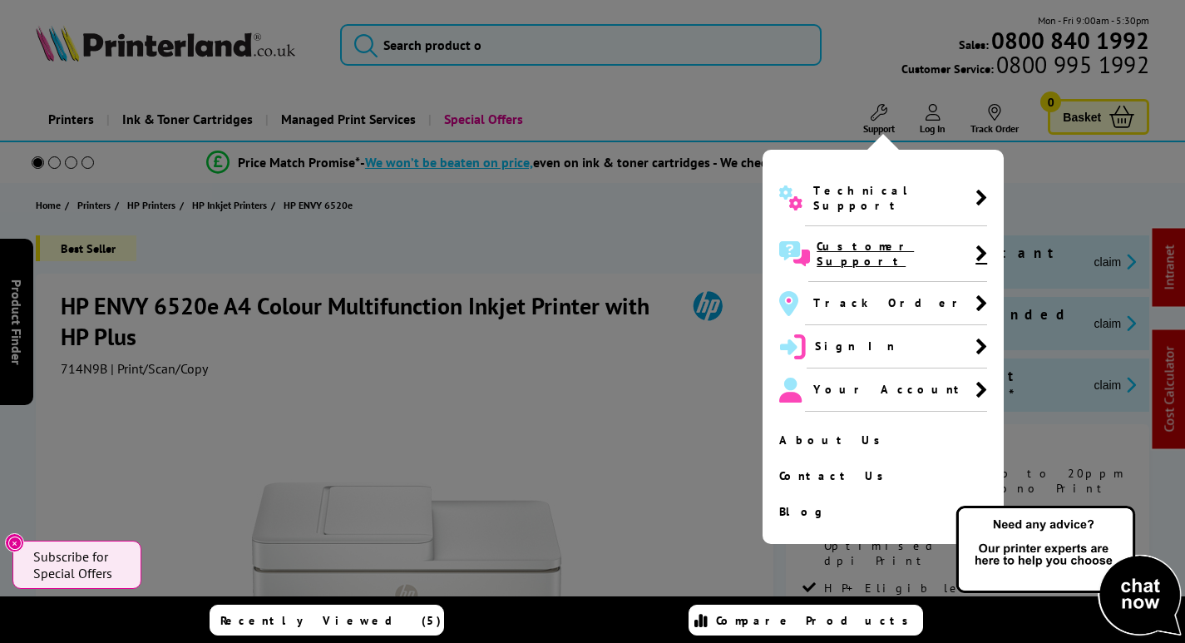
click at [842, 250] on span "Customer Support" at bounding box center [897, 254] width 179 height 56
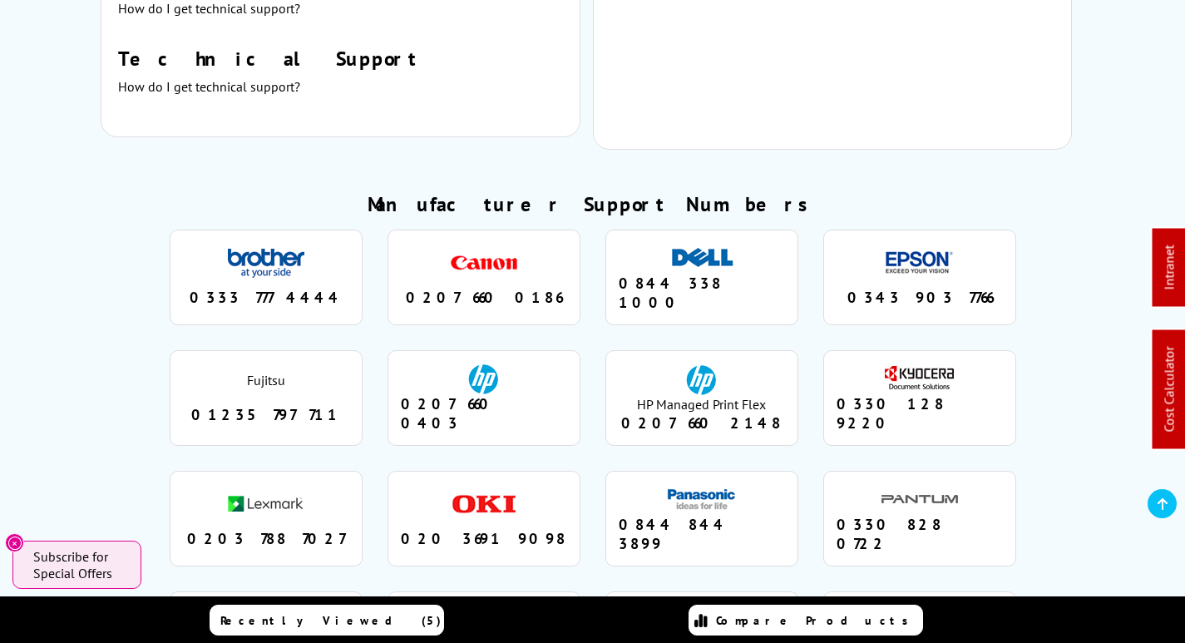
scroll to position [1497, 0]
